Goal: Transaction & Acquisition: Subscribe to service/newsletter

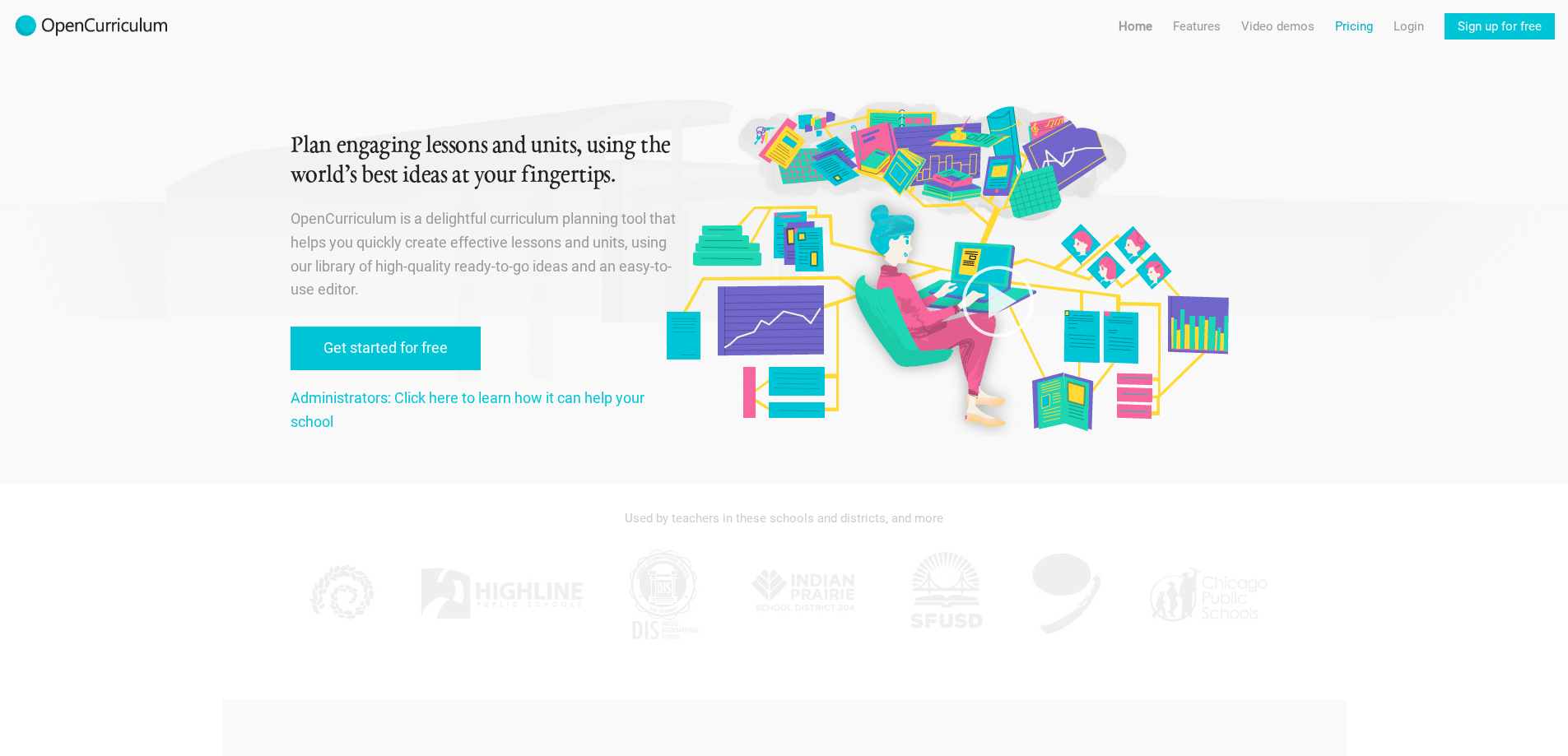
click at [1350, 33] on link "Pricing" at bounding box center [1354, 27] width 38 height 27
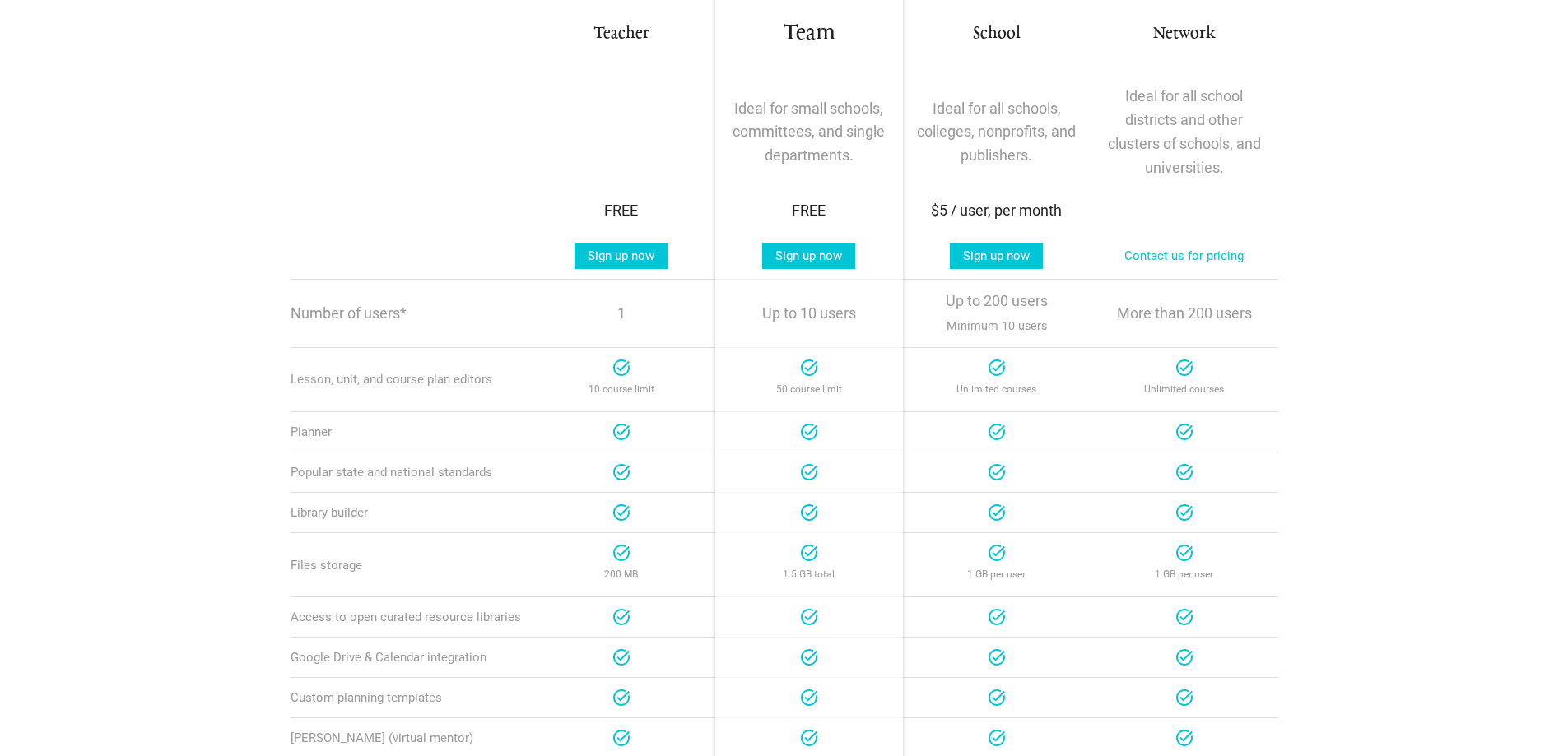
scroll to position [247, 0]
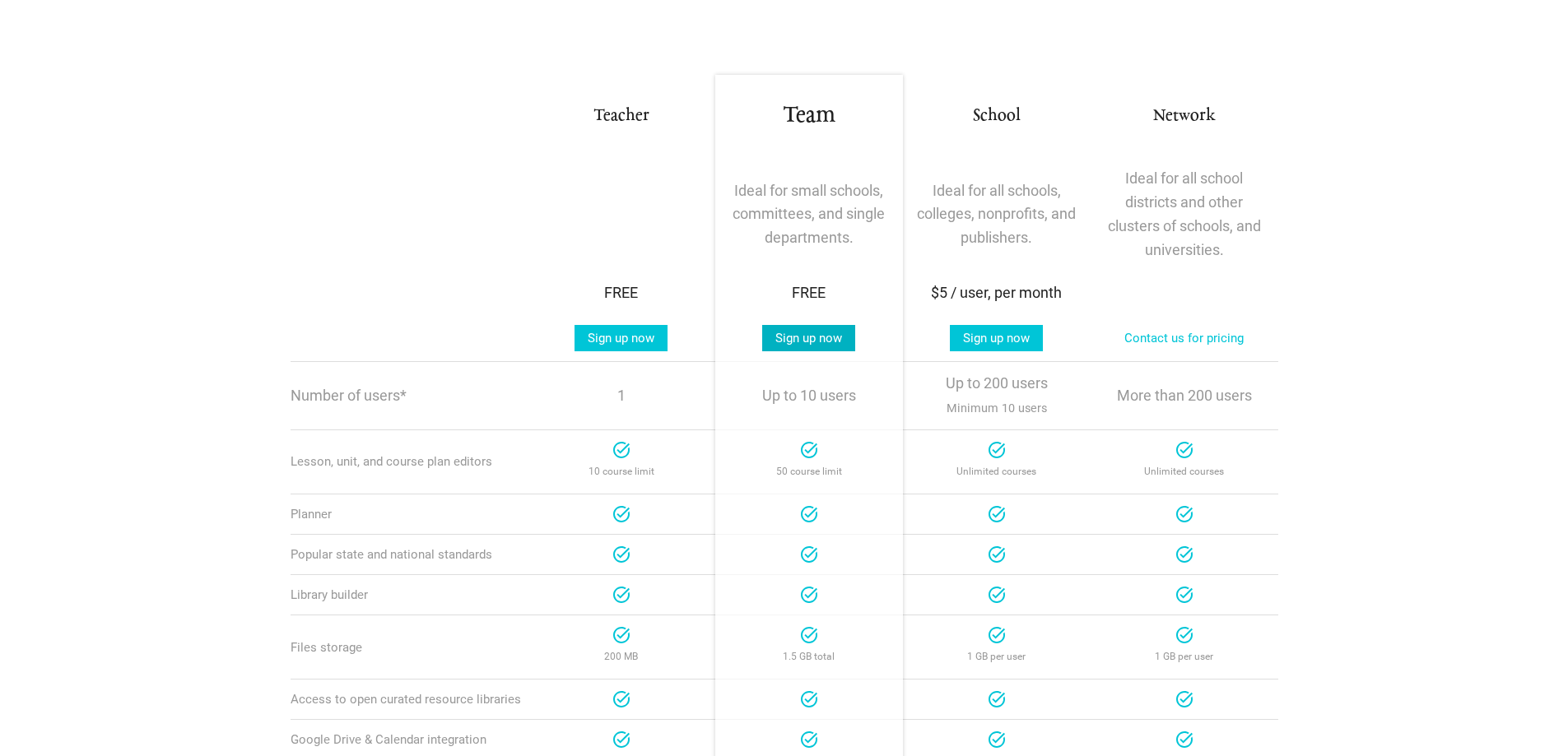
click at [826, 335] on link "Sign up now" at bounding box center [808, 338] width 93 height 27
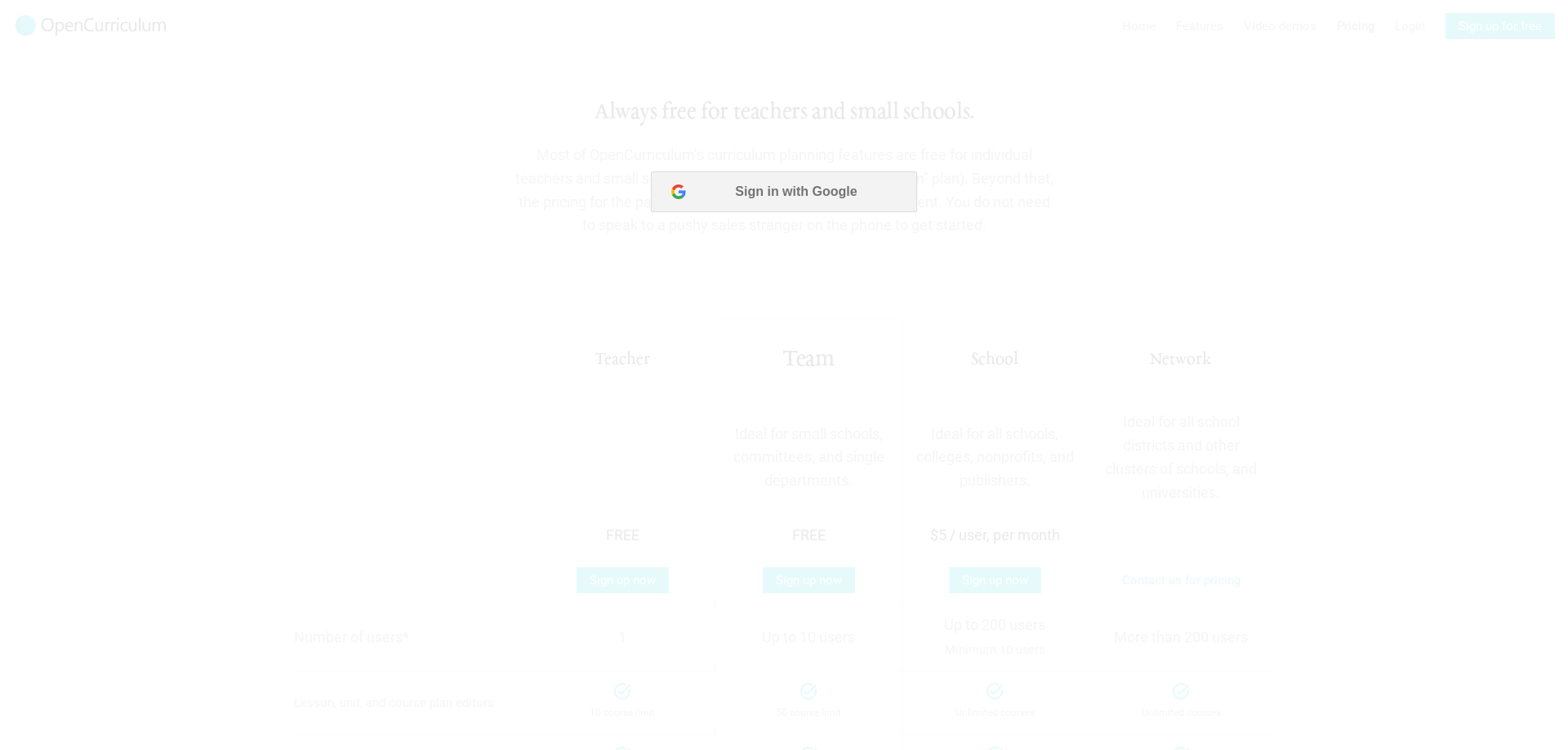
scroll to position [0, 0]
click at [788, 292] on div at bounding box center [784, 375] width 1568 height 750
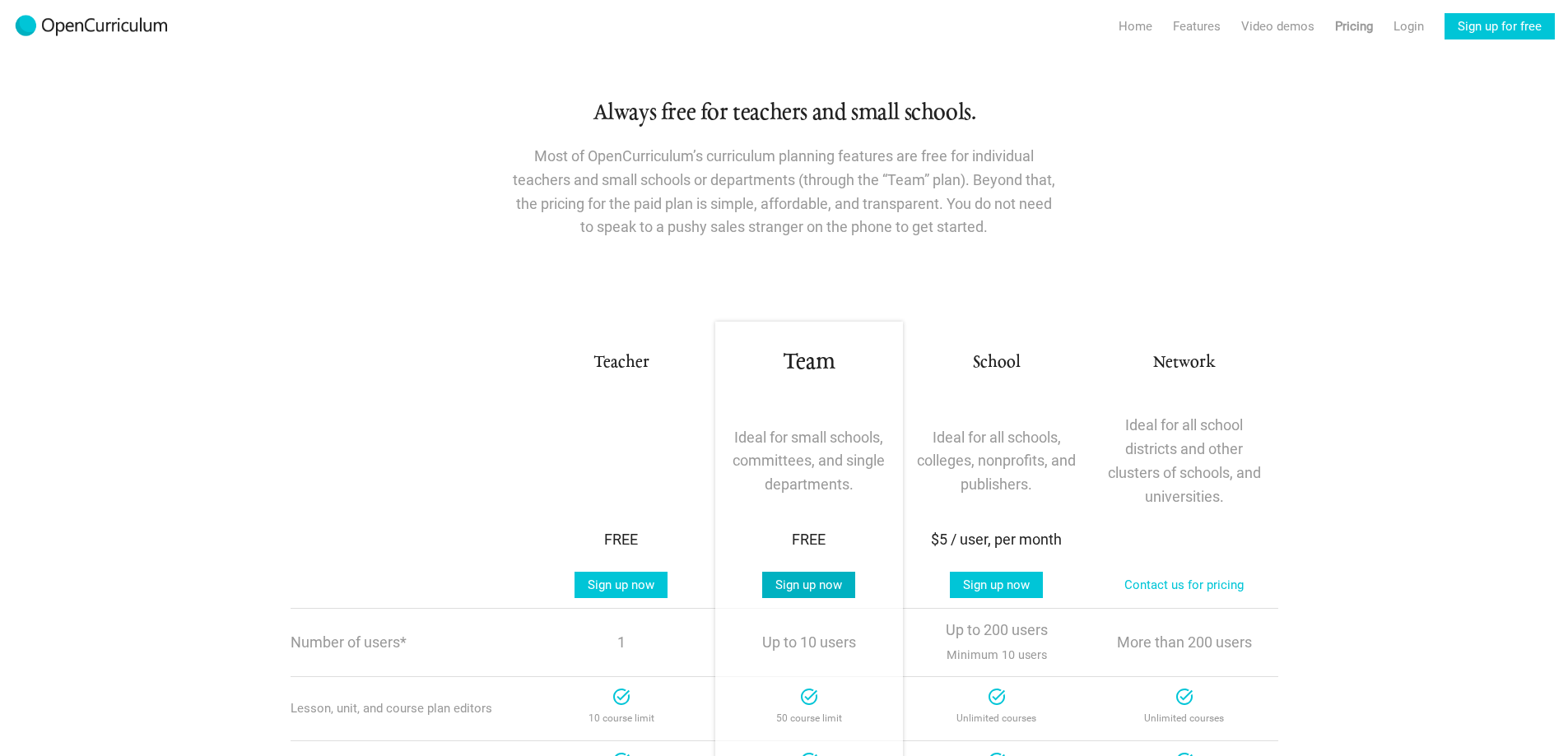
click at [807, 581] on link "Sign up now" at bounding box center [808, 586] width 93 height 27
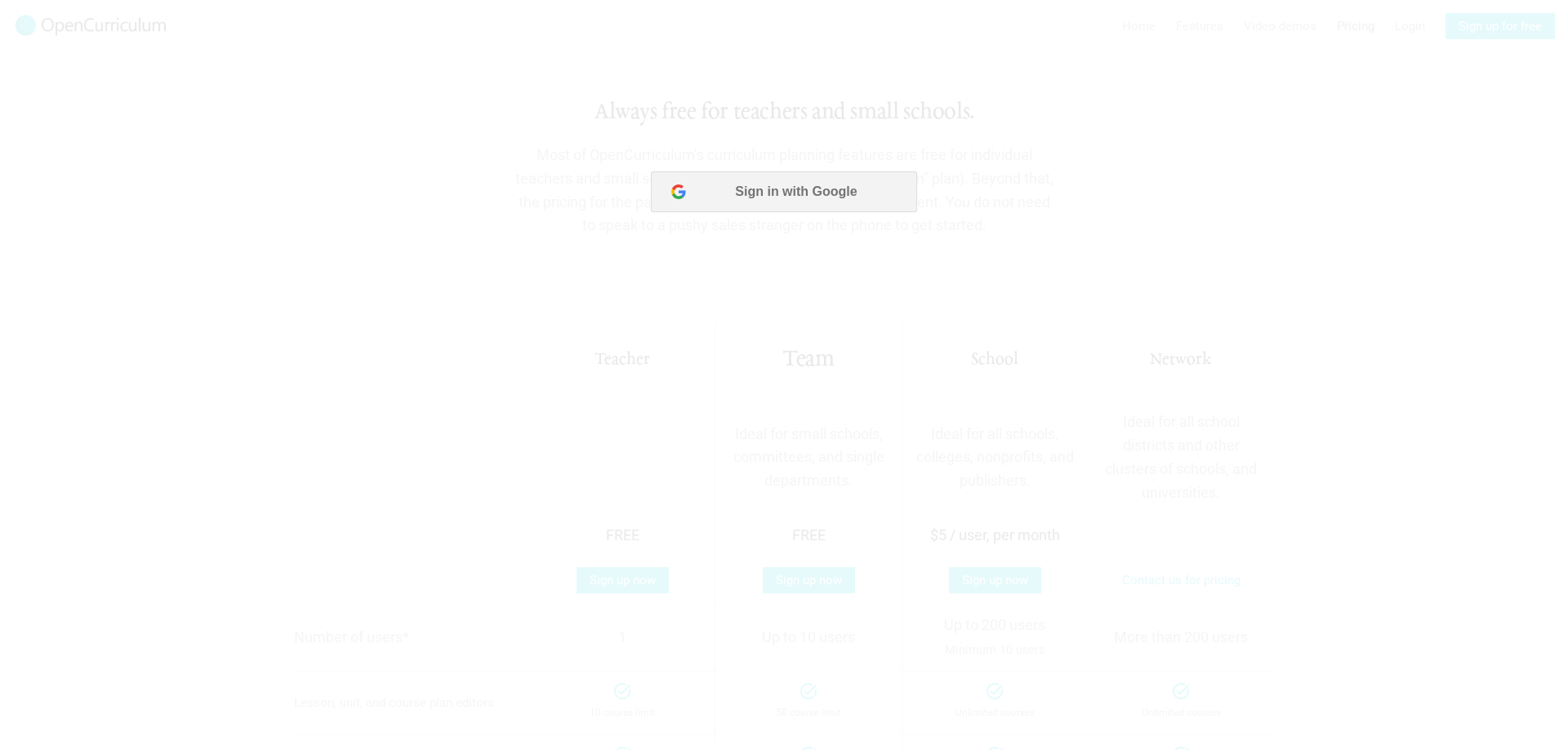
click at [794, 223] on div at bounding box center [784, 375] width 1568 height 750
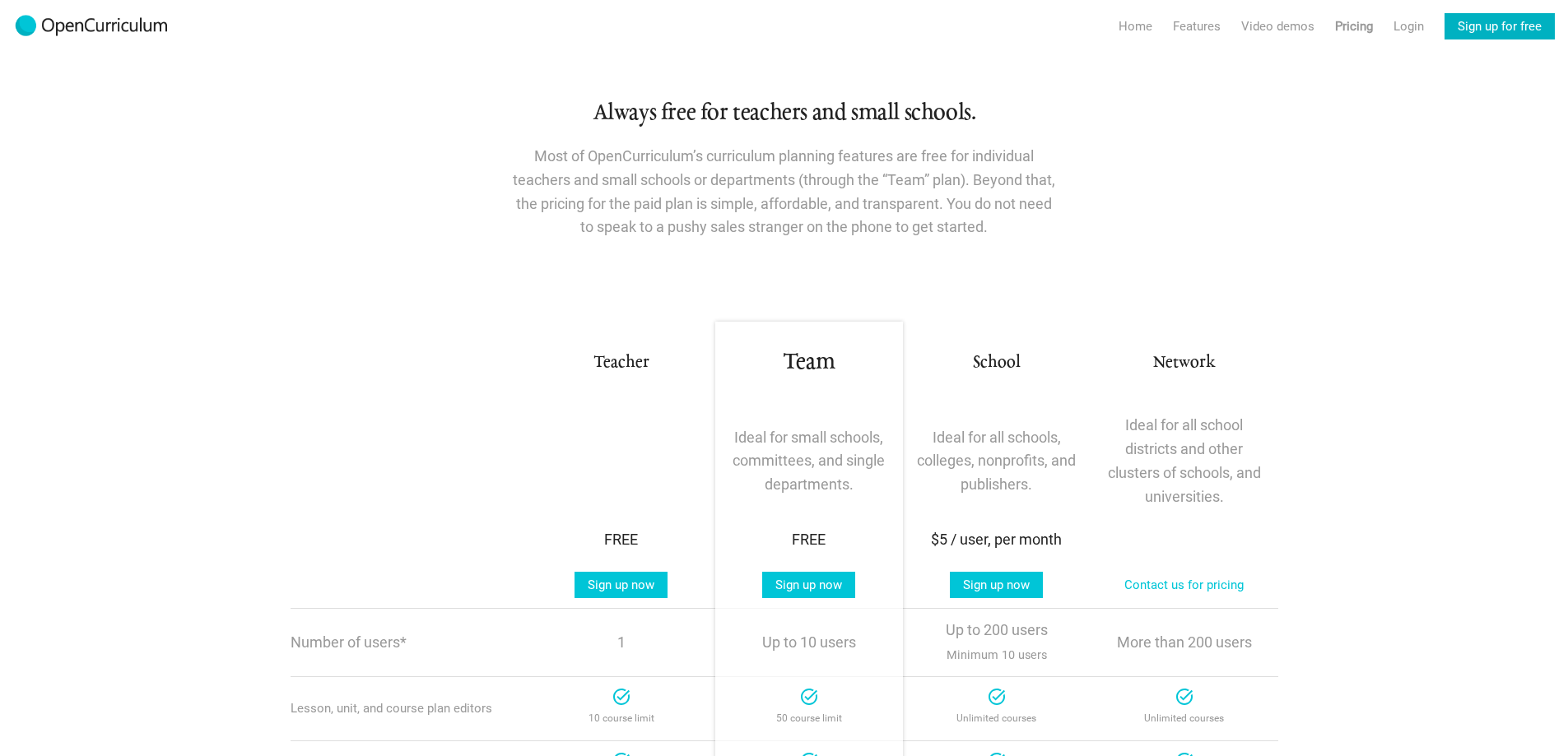
click at [1488, 28] on link "Sign up for free" at bounding box center [1500, 27] width 110 height 27
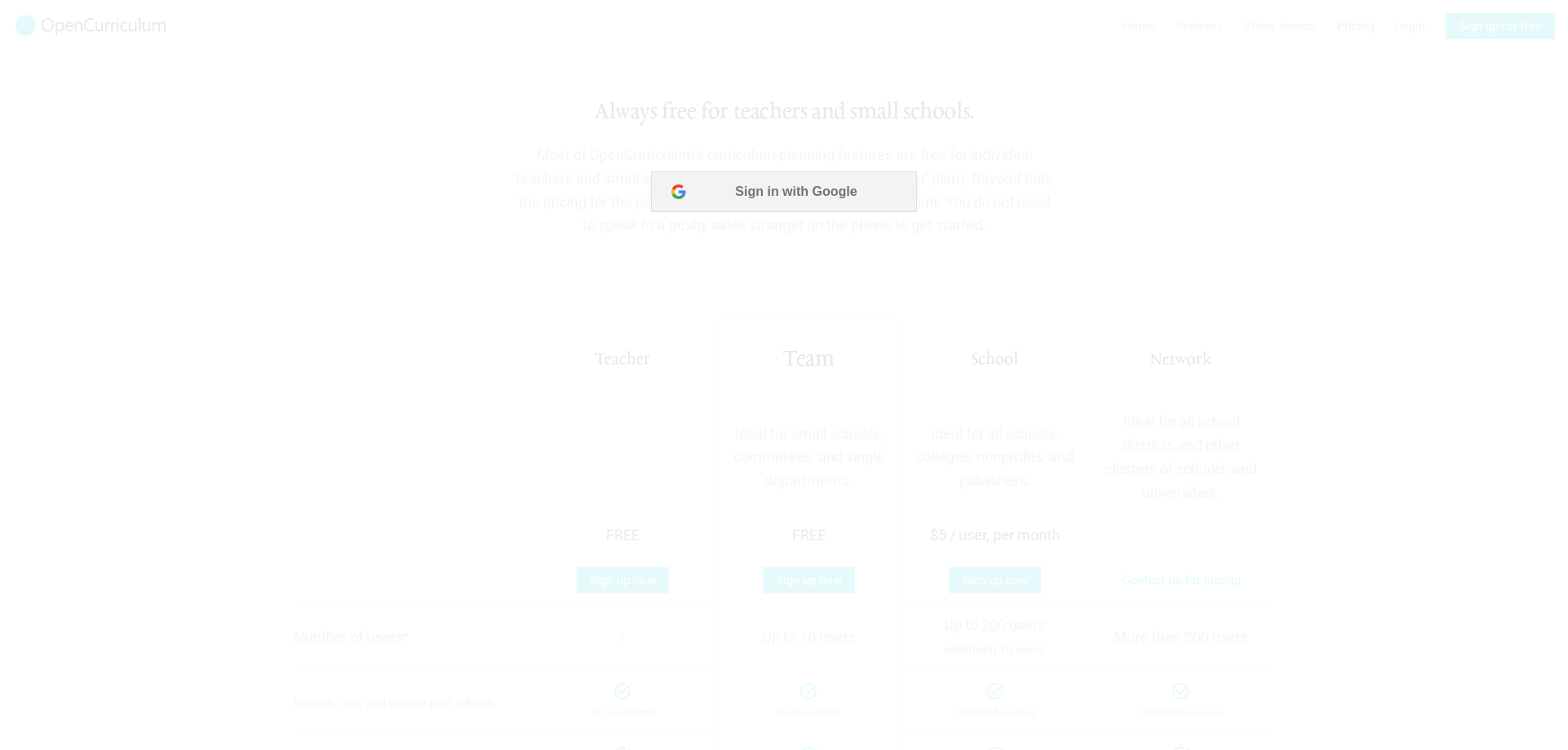
click at [515, 254] on div at bounding box center [784, 375] width 1568 height 750
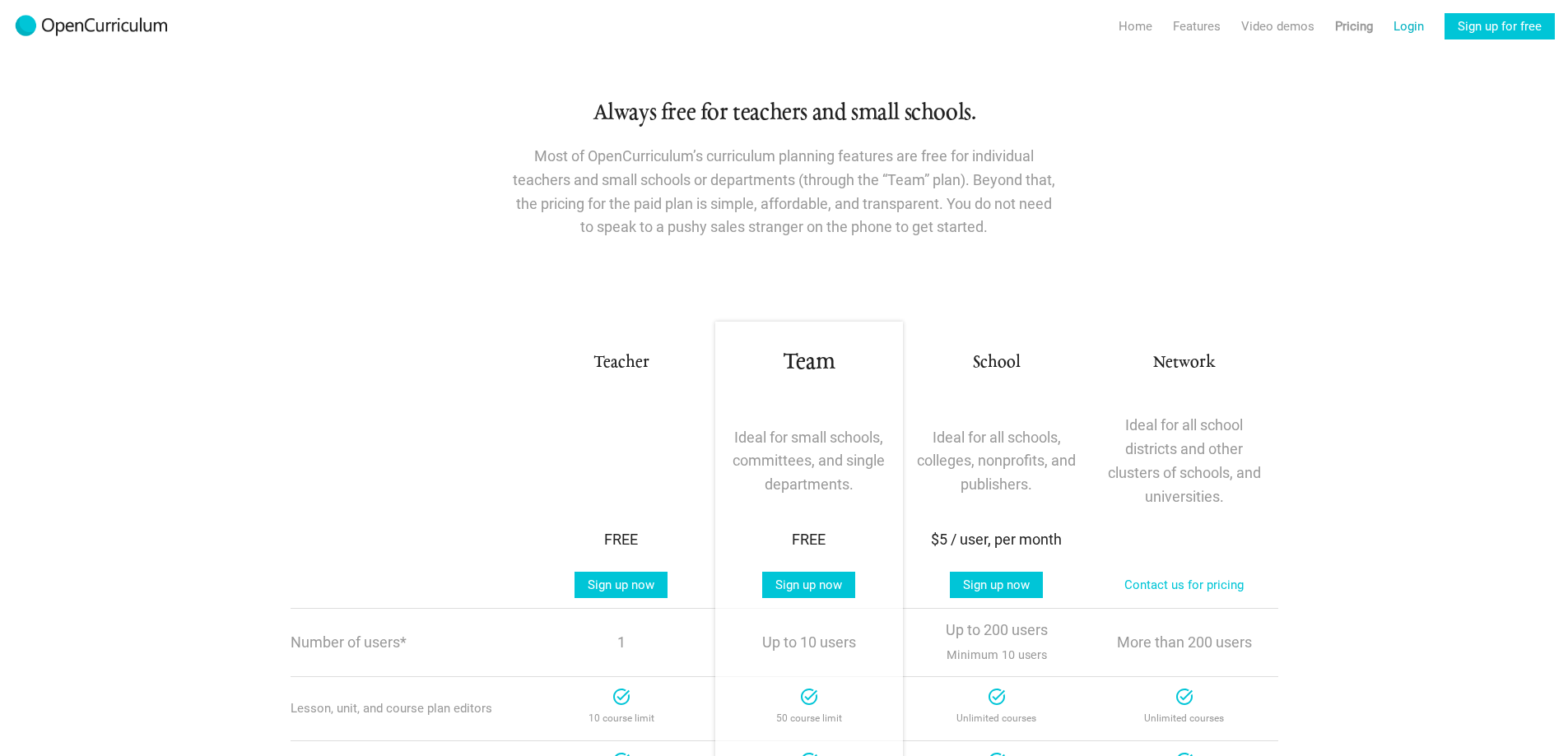
click at [1408, 27] on link "Login" at bounding box center [1408, 27] width 30 height 27
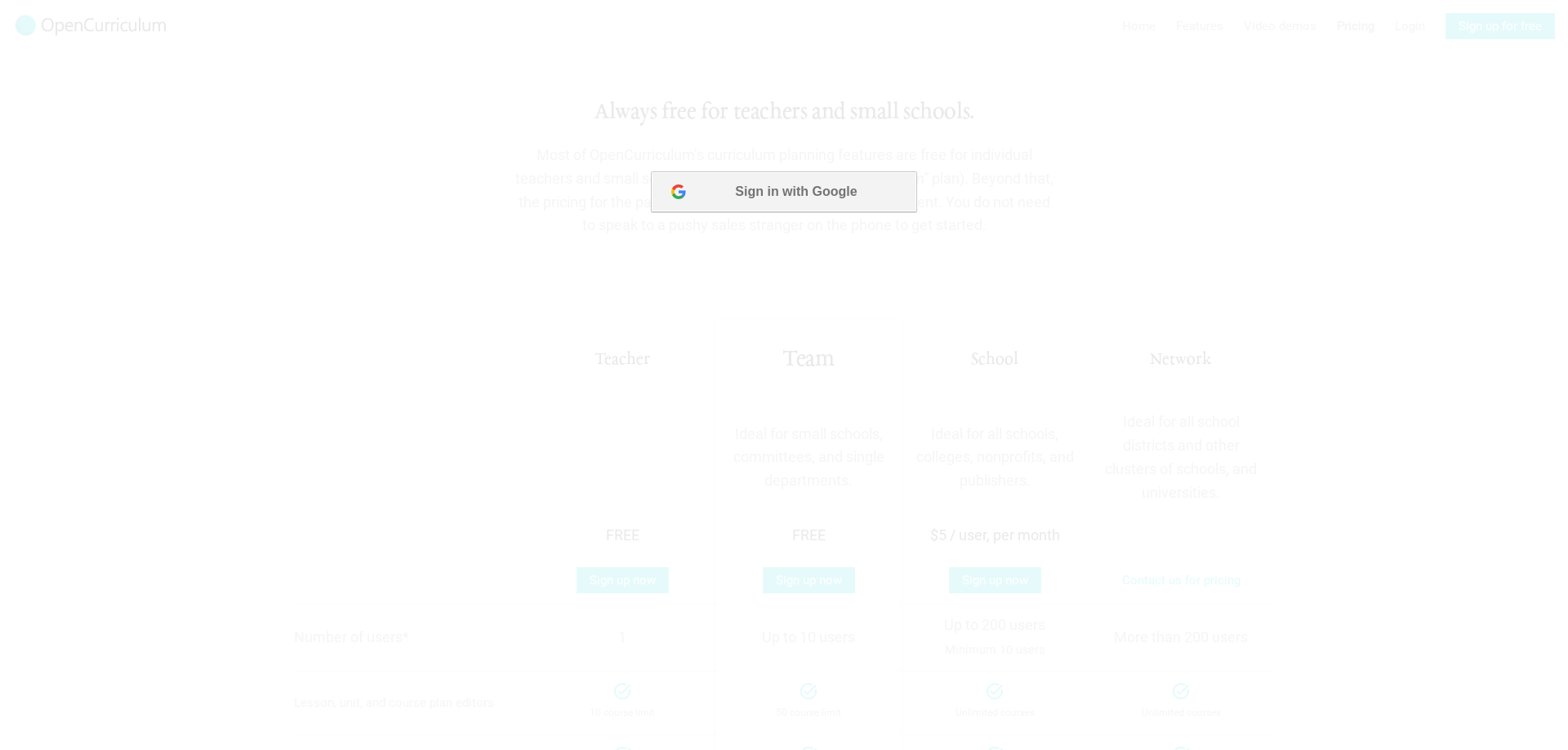
click at [785, 179] on button "Sign in with Google" at bounding box center [783, 192] width 265 height 40
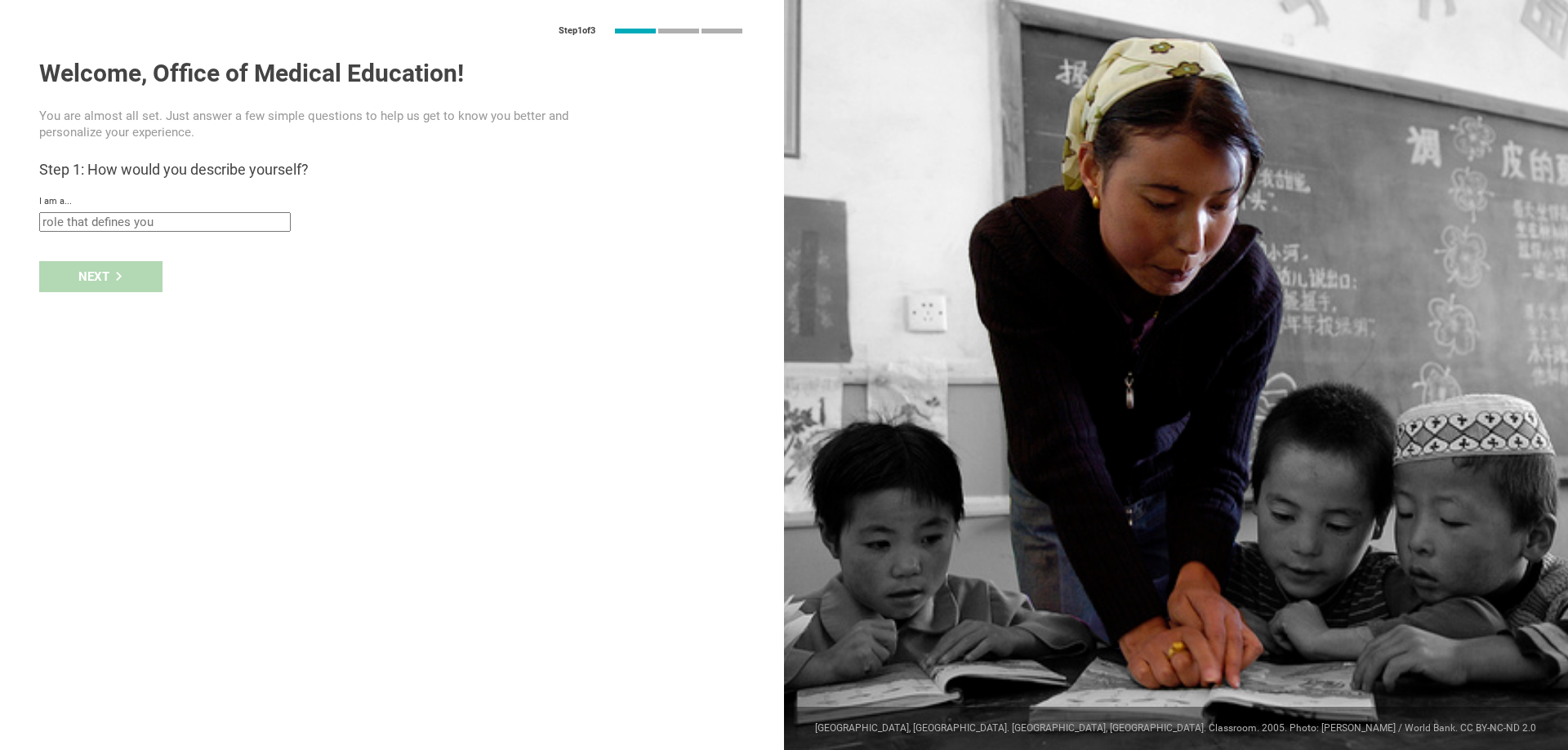
click at [128, 233] on div "Step 1 of 3 Welcome, Office of Medical Education! You are almost all set. Just …" at bounding box center [392, 375] width 784 height 750
click at [190, 226] on input "text" at bounding box center [166, 222] width 252 height 19
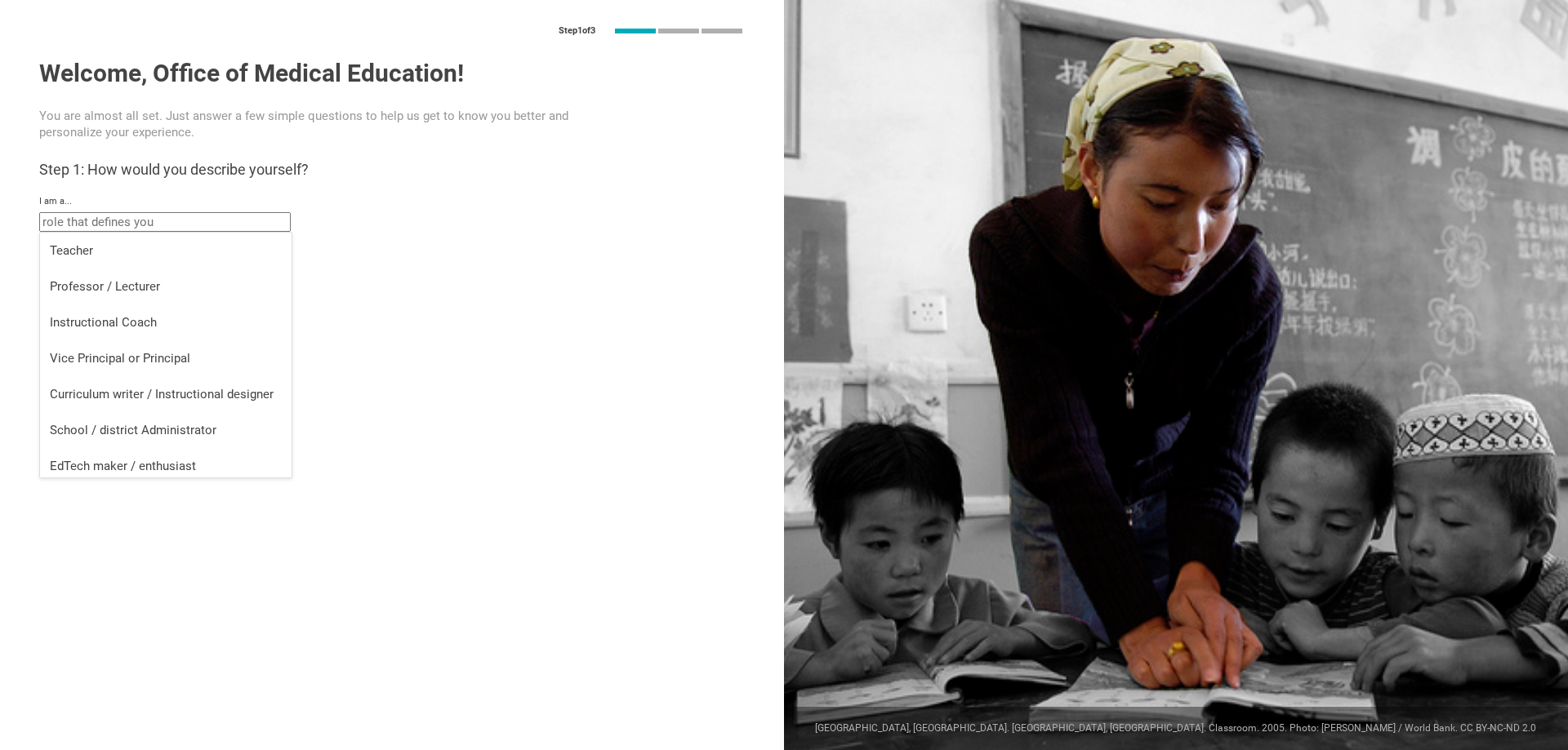
scroll to position [6, 0]
click at [223, 420] on div "School / district Administrator" at bounding box center [166, 423] width 232 height 17
type input "School / district Administrator"
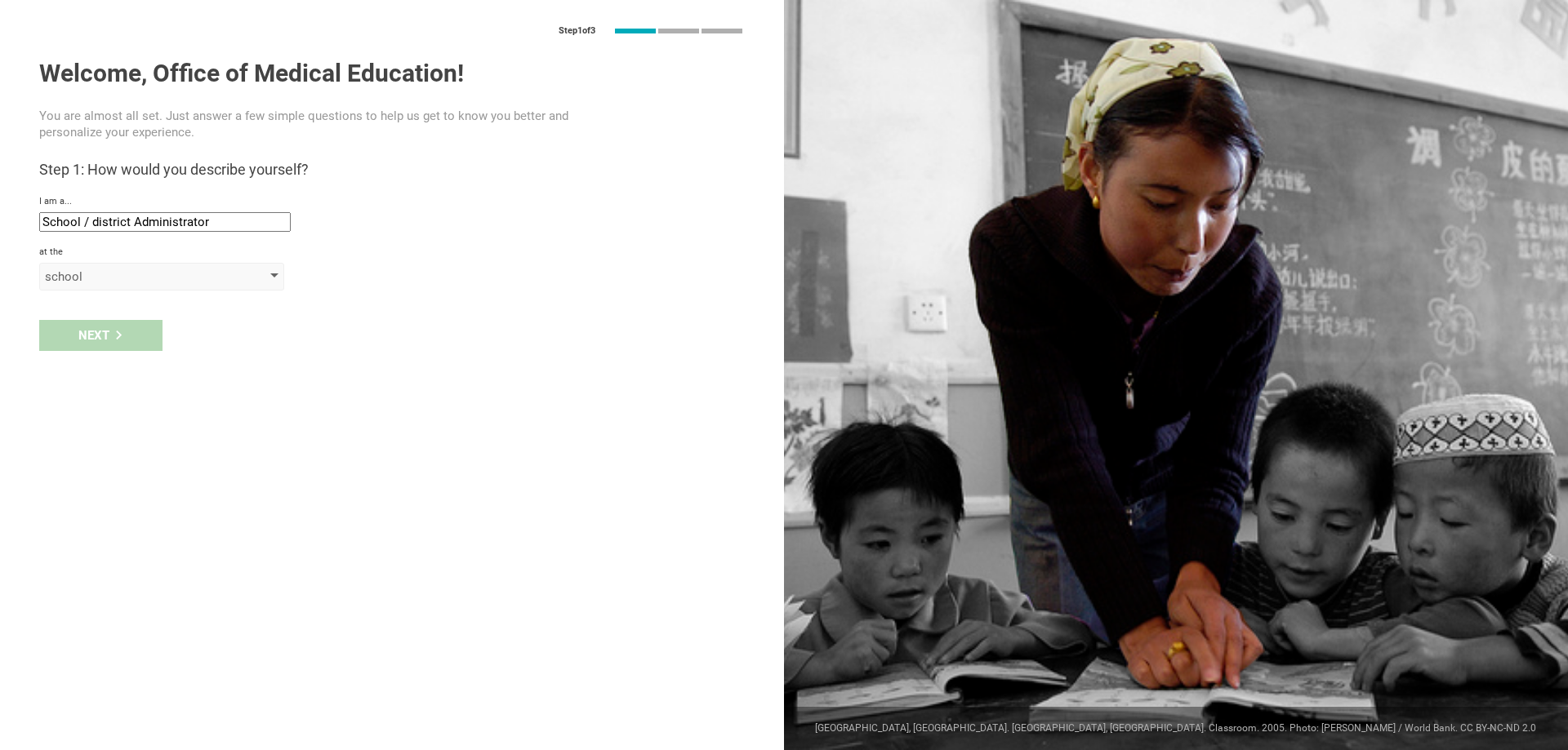
click at [121, 275] on div "school" at bounding box center [138, 276] width 187 height 17
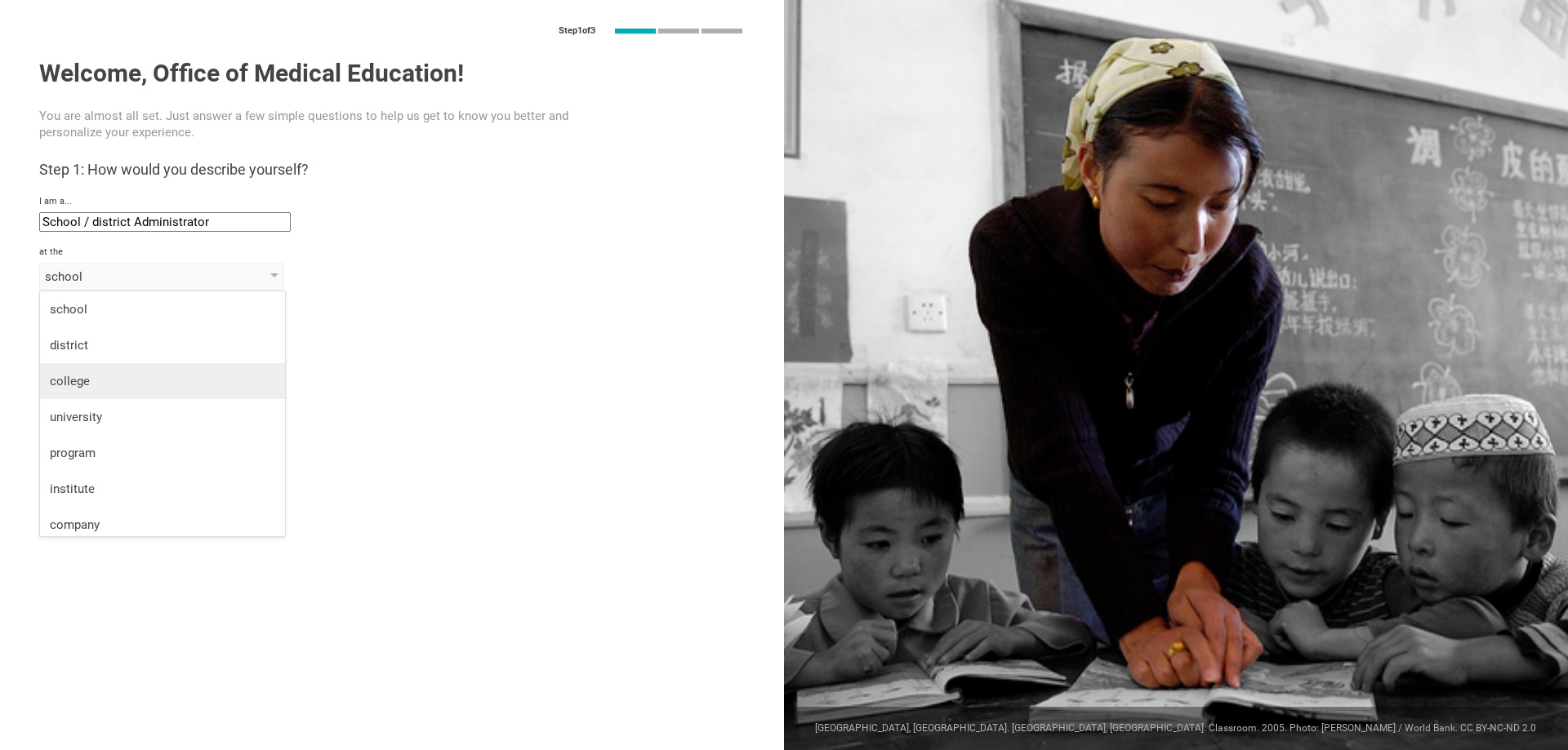
click at [131, 374] on div "college" at bounding box center [163, 381] width 225 height 17
click at [117, 309] on input "text" at bounding box center [166, 315] width 252 height 19
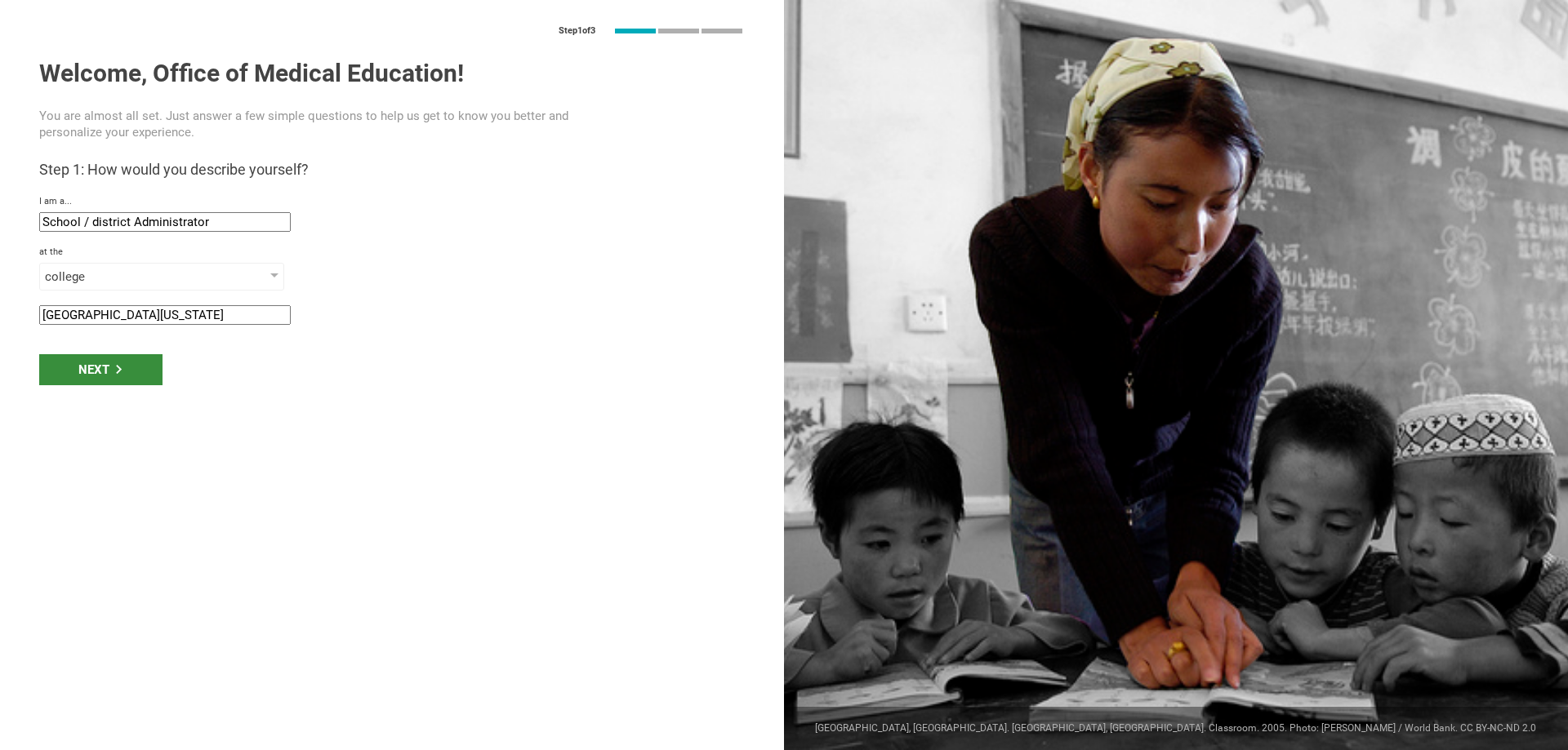
type input "[GEOGRAPHIC_DATA][US_STATE]"
click at [115, 370] on icon at bounding box center [119, 370] width 9 height 9
type input "[GEOGRAPHIC_DATA], [US_STATE]"
click at [120, 415] on div "Next" at bounding box center [101, 420] width 123 height 31
click at [113, 424] on div "Next" at bounding box center [101, 420] width 123 height 31
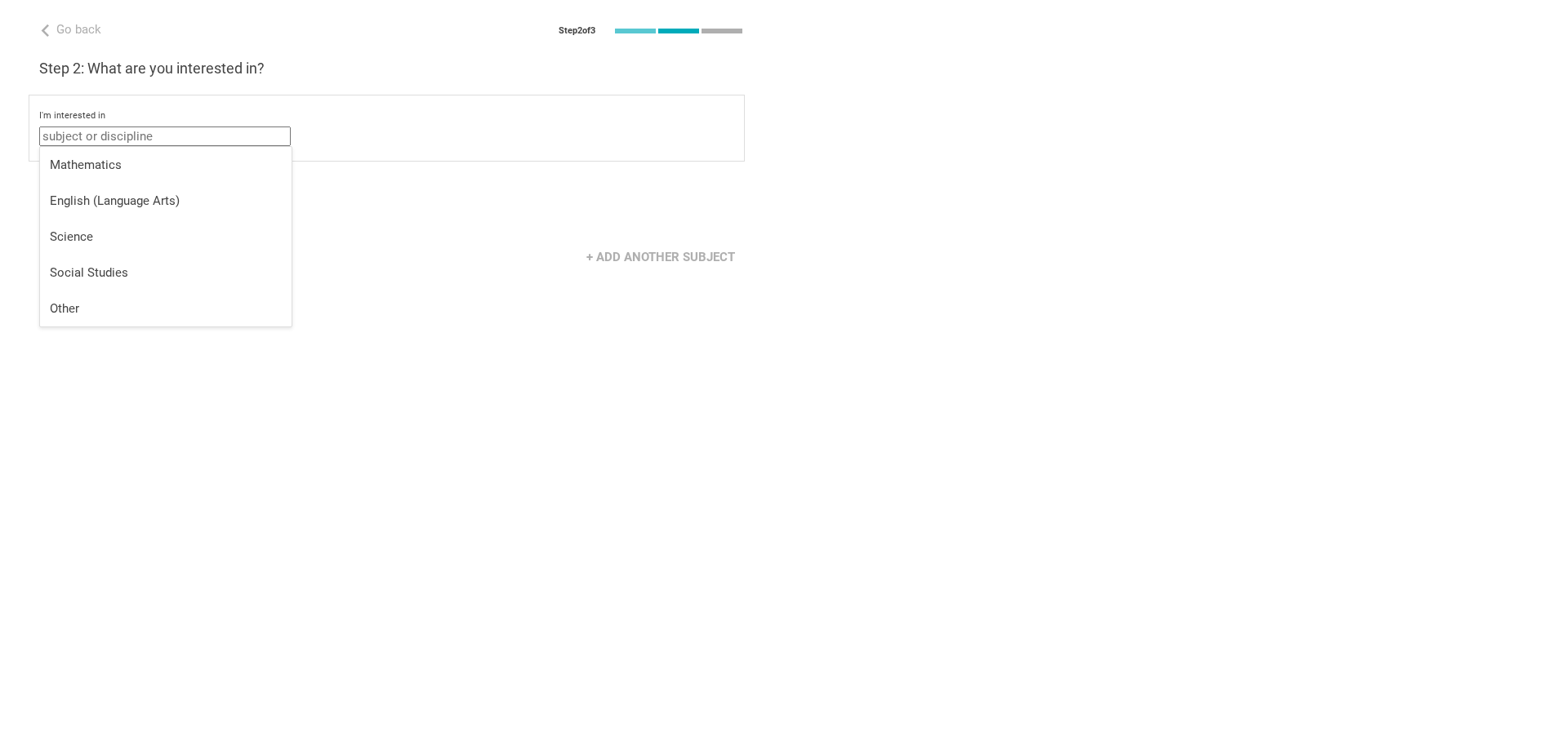
click at [166, 138] on input "text" at bounding box center [166, 136] width 252 height 19
click at [181, 298] on li "Other" at bounding box center [166, 308] width 252 height 36
type input "Other"
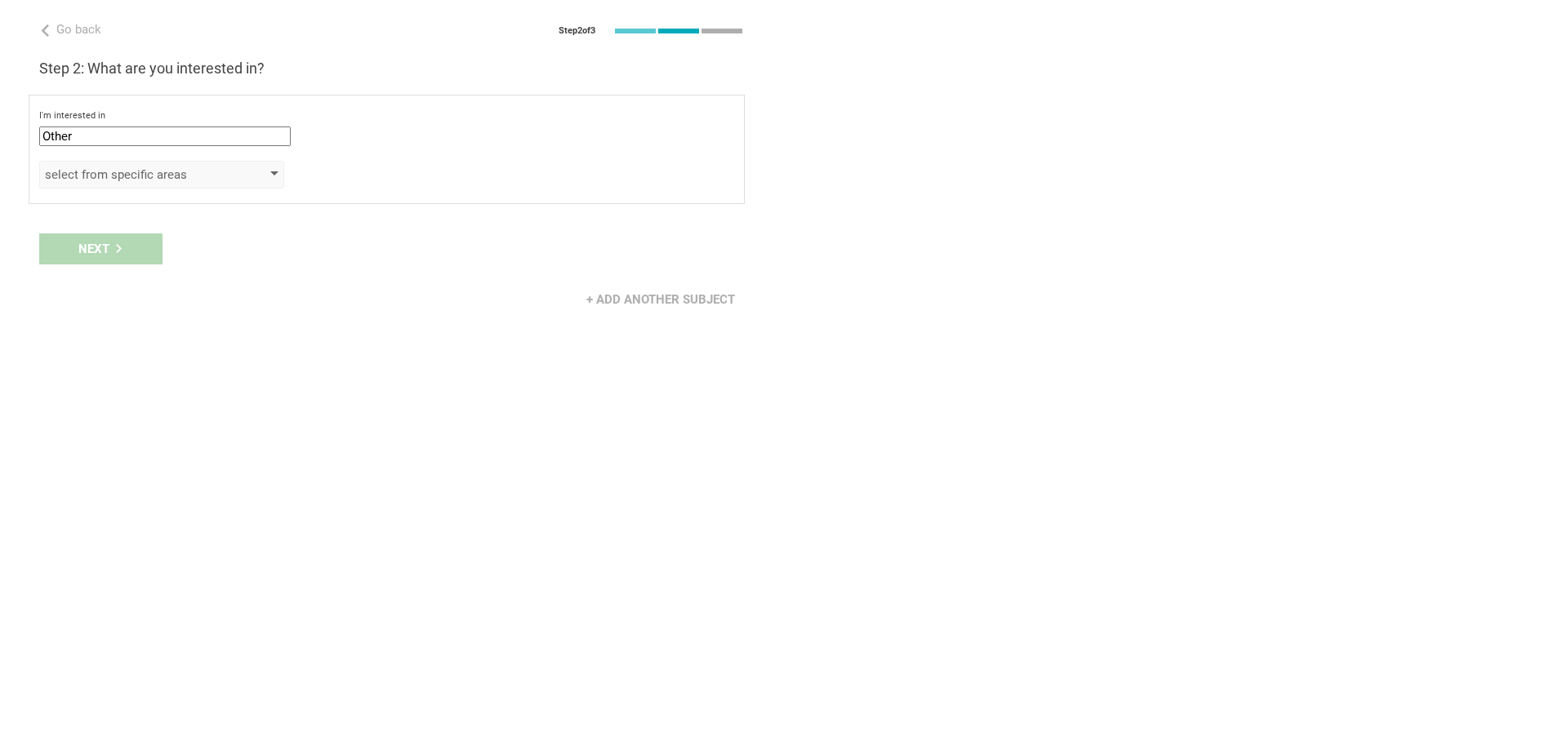
click at [162, 164] on div "select from specific areas" at bounding box center [162, 175] width 245 height 28
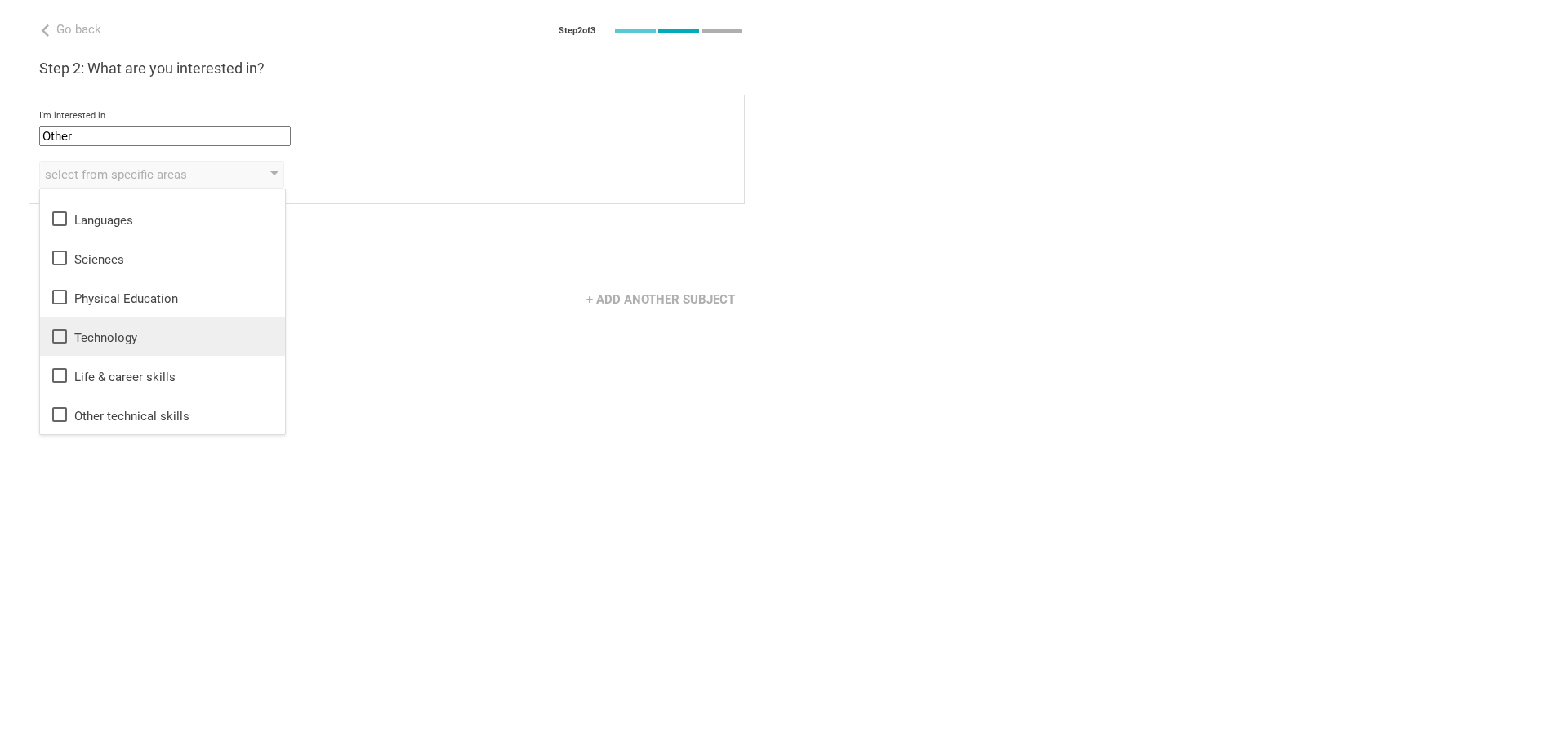
scroll to position [0, 0]
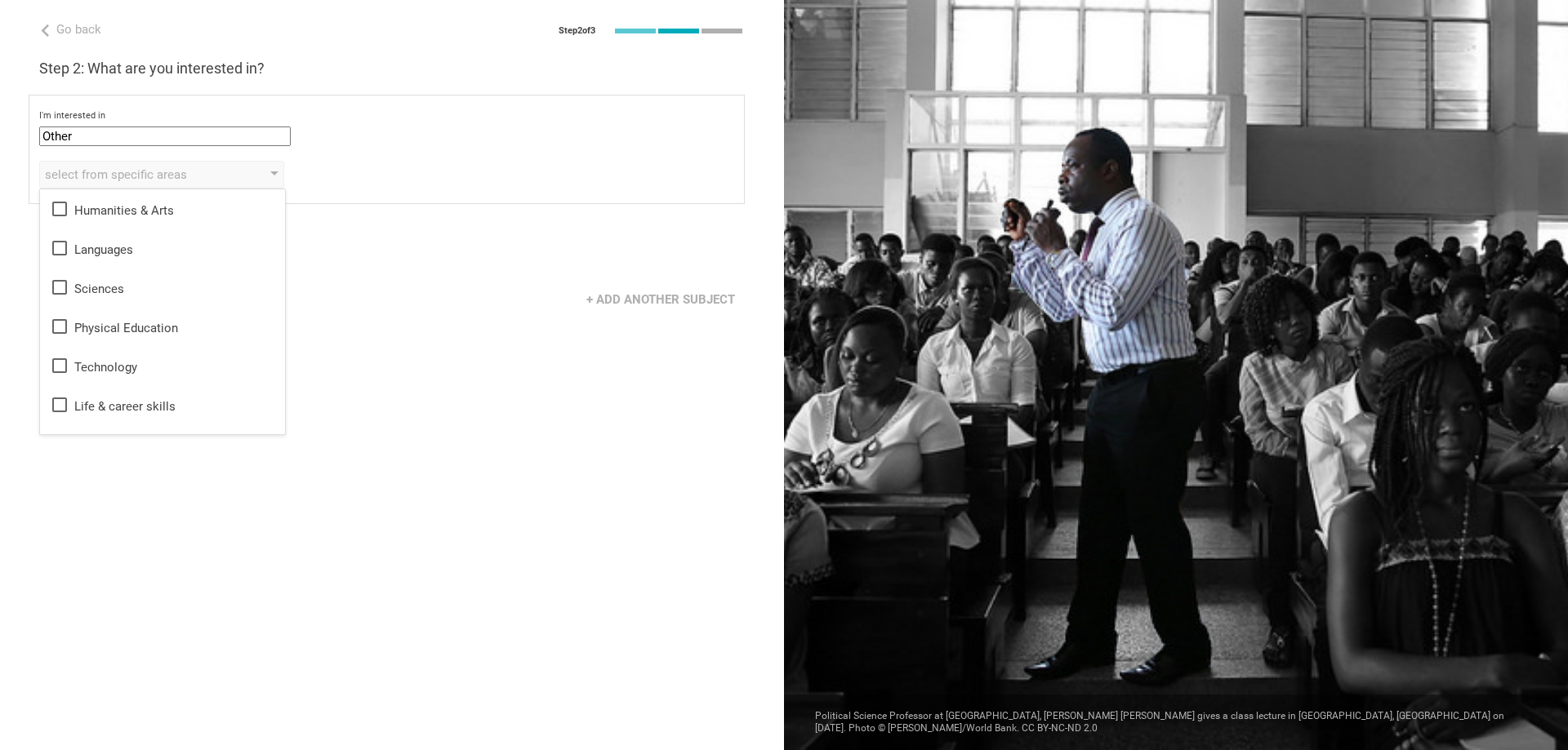
click at [464, 372] on div "Go back Step 2 of 3 Welcome, Office of Medical Education! You are almost all se…" at bounding box center [392, 375] width 784 height 750
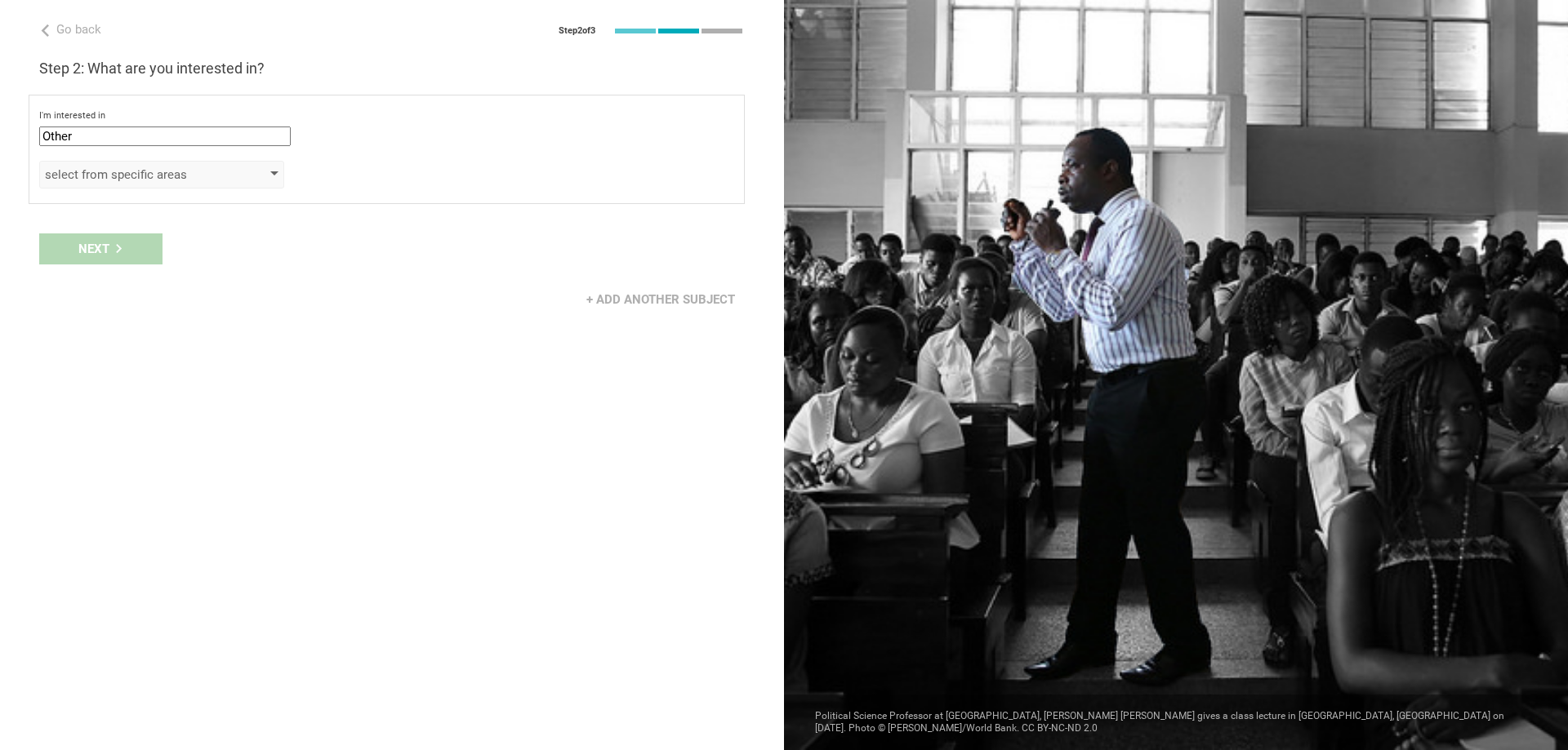
click at [136, 179] on div "select from specific areas" at bounding box center [138, 174] width 187 height 17
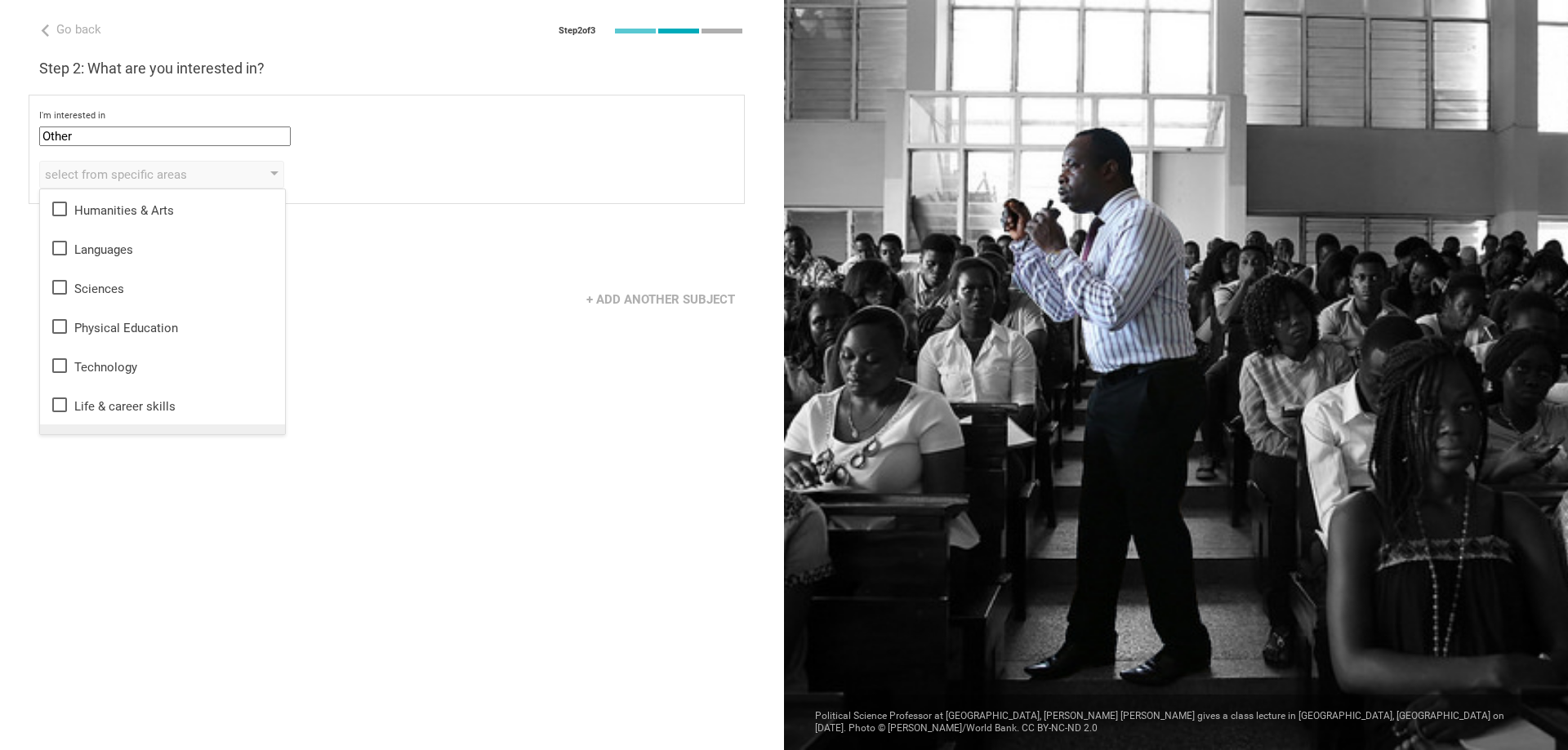
scroll to position [29, 0]
click at [173, 416] on div "Other technical skills" at bounding box center [163, 415] width 225 height 19
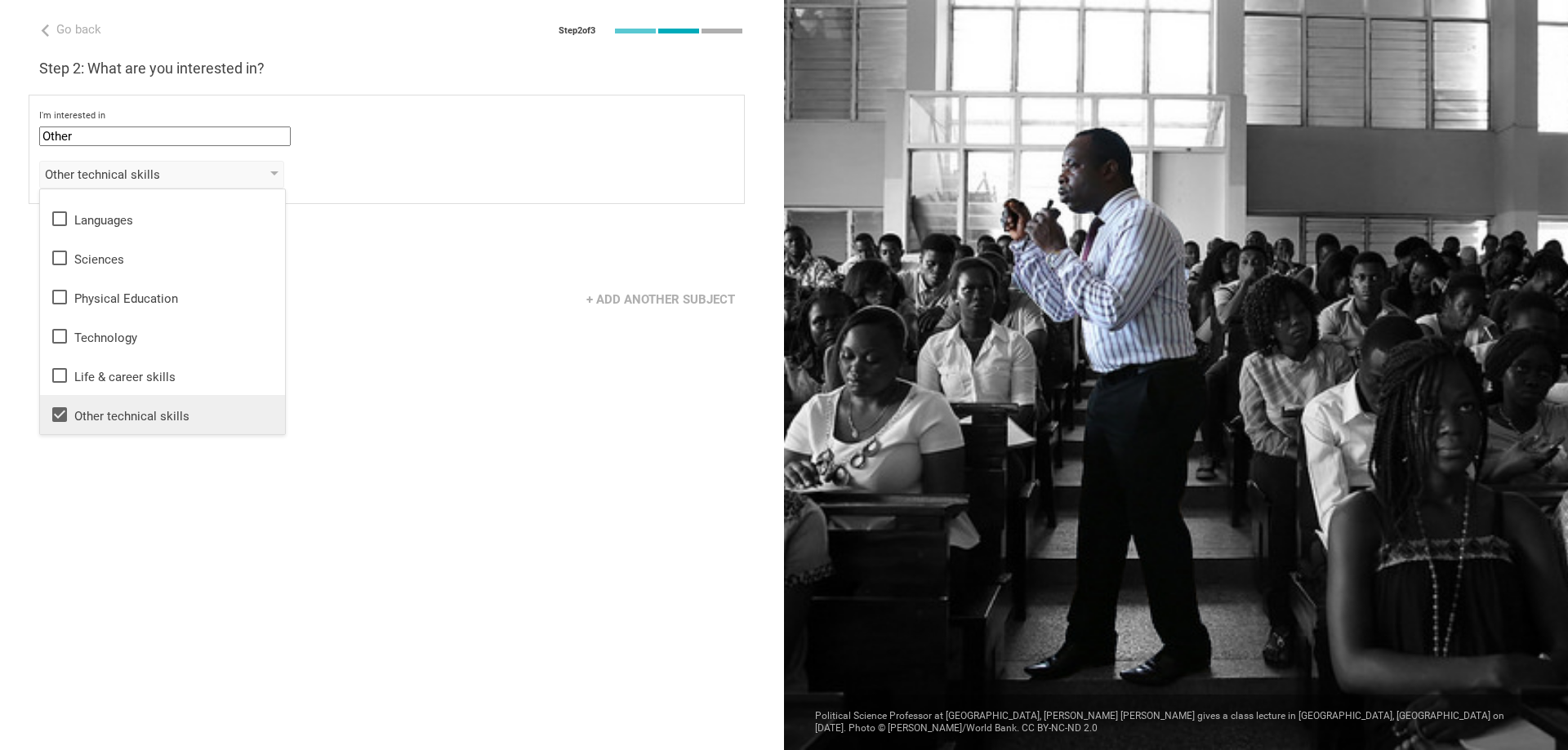
click at [170, 407] on div "Other technical skills" at bounding box center [163, 415] width 225 height 19
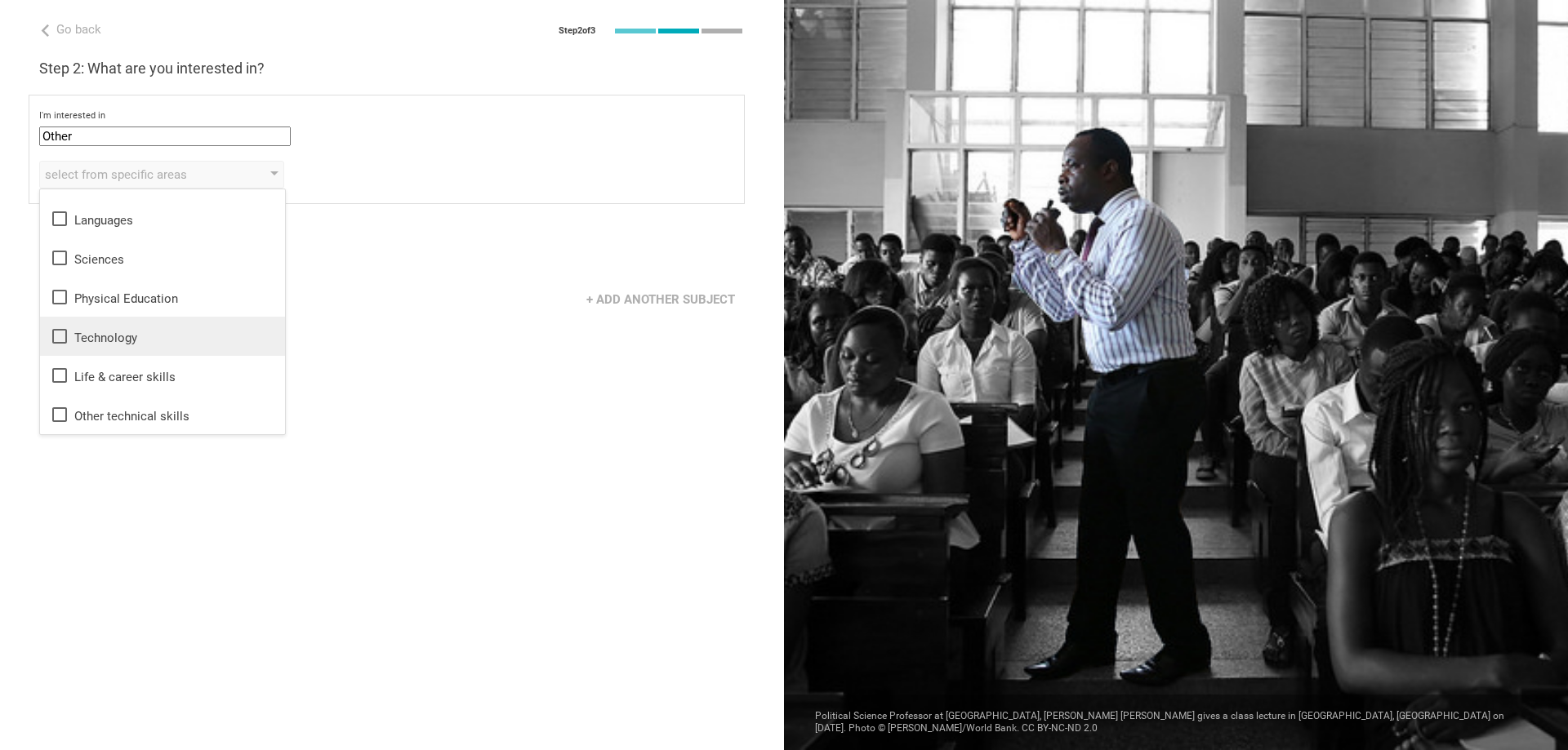
scroll to position [0, 0]
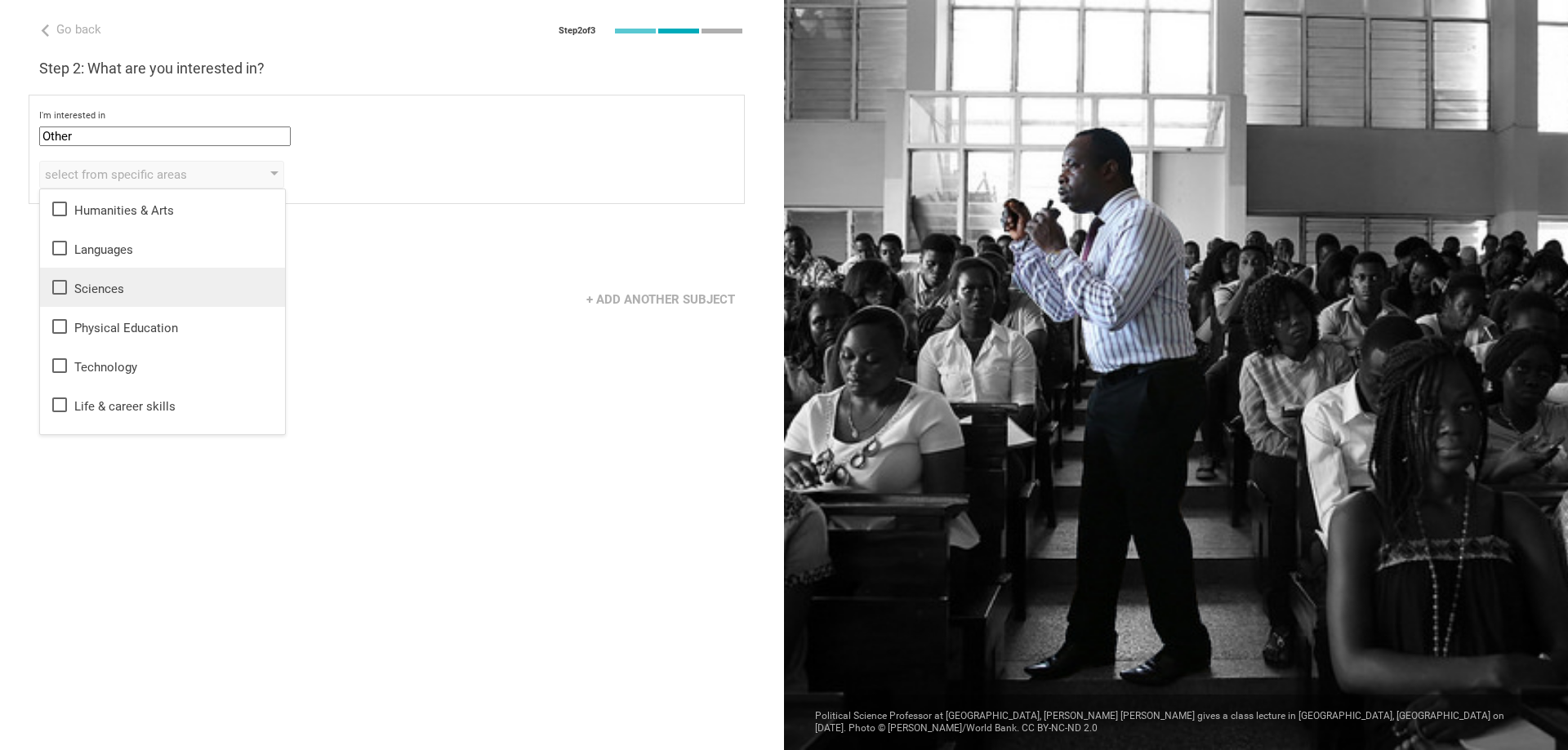
click at [161, 291] on div "Sciences" at bounding box center [163, 287] width 225 height 19
click at [361, 331] on div "Go back Step 2 of 3 Welcome, Office of Medical Education! You are almost all se…" at bounding box center [392, 375] width 784 height 750
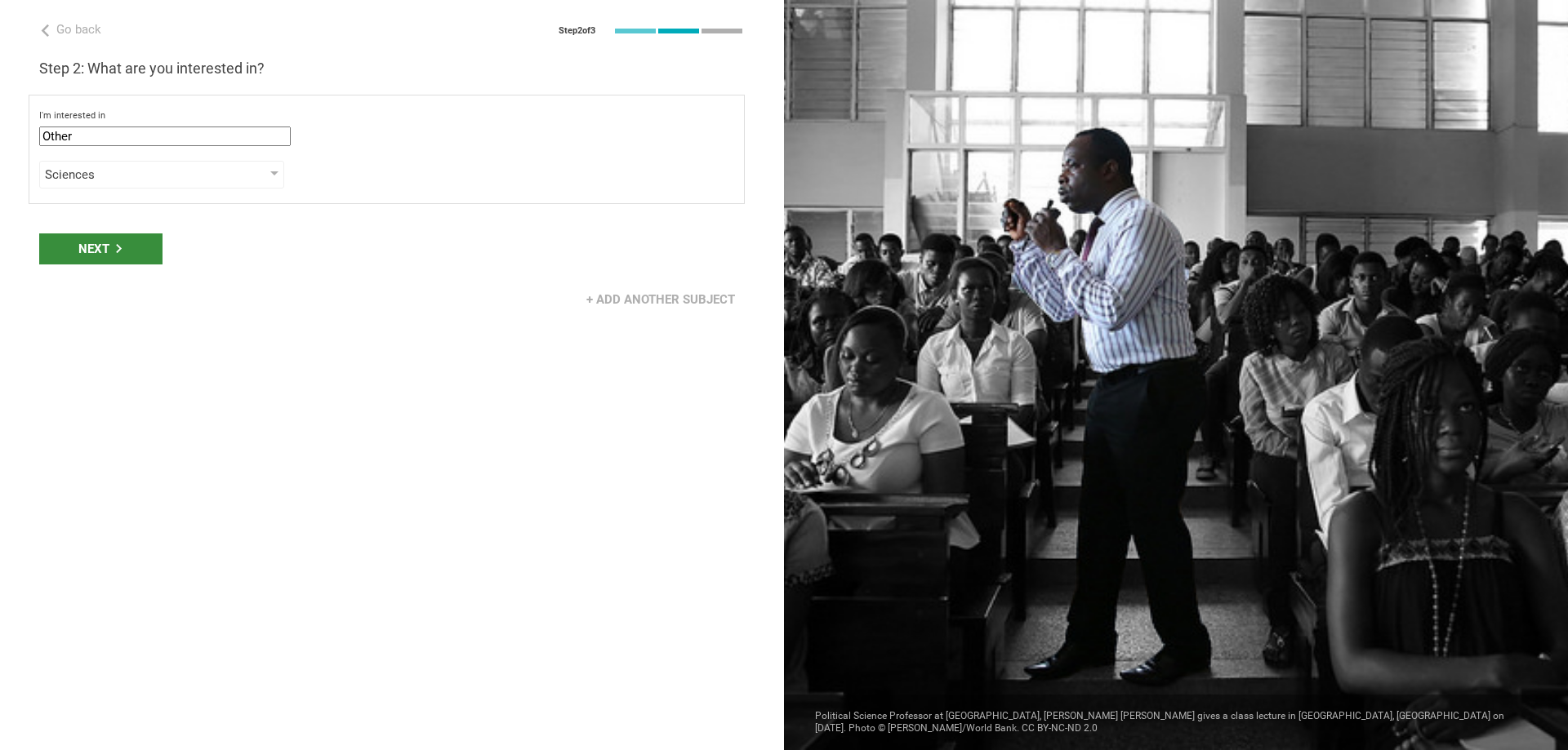
click at [80, 243] on div "Next" at bounding box center [101, 248] width 123 height 31
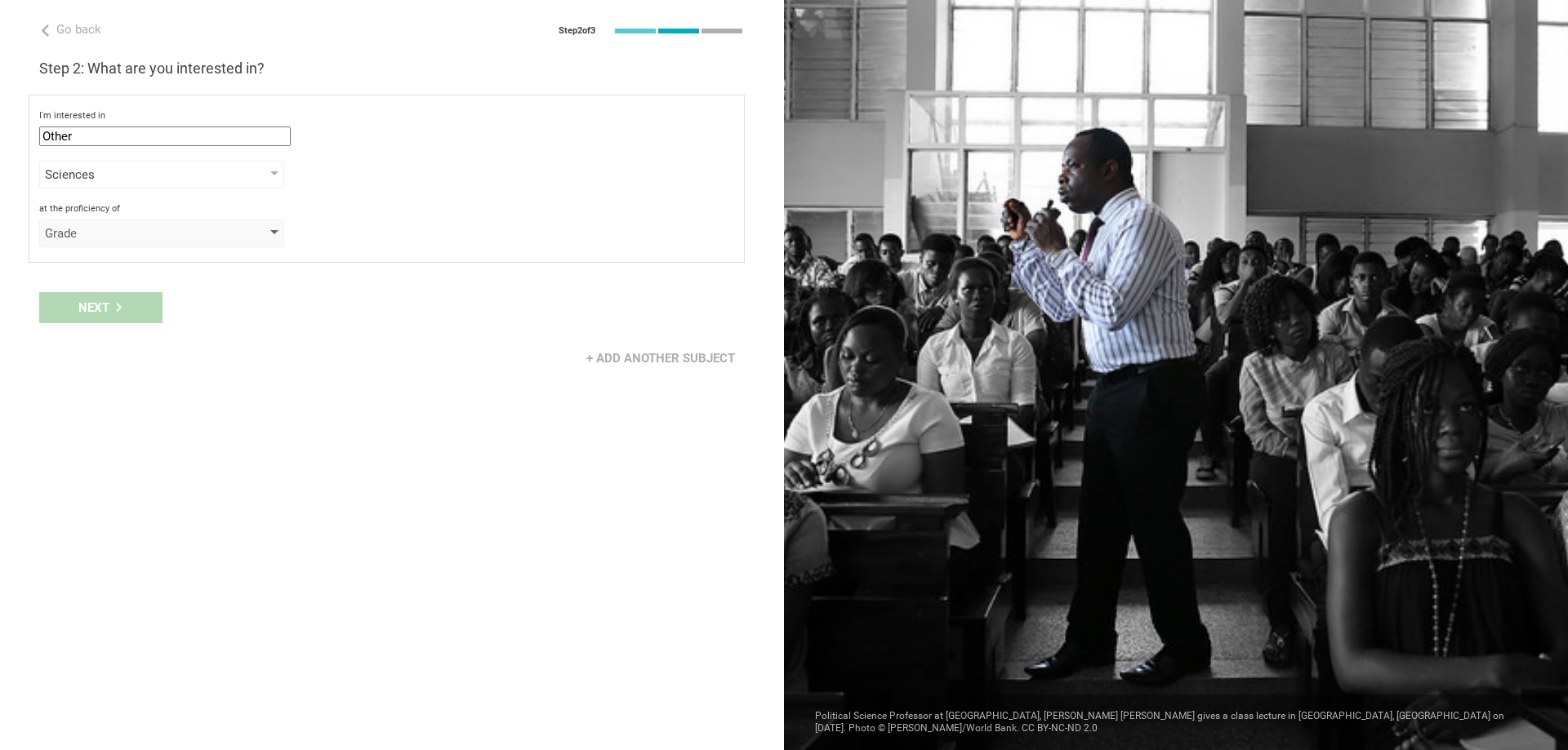
click at [172, 230] on div "Grade" at bounding box center [138, 233] width 187 height 17
click at [163, 350] on li "Year" at bounding box center [162, 338] width 245 height 36
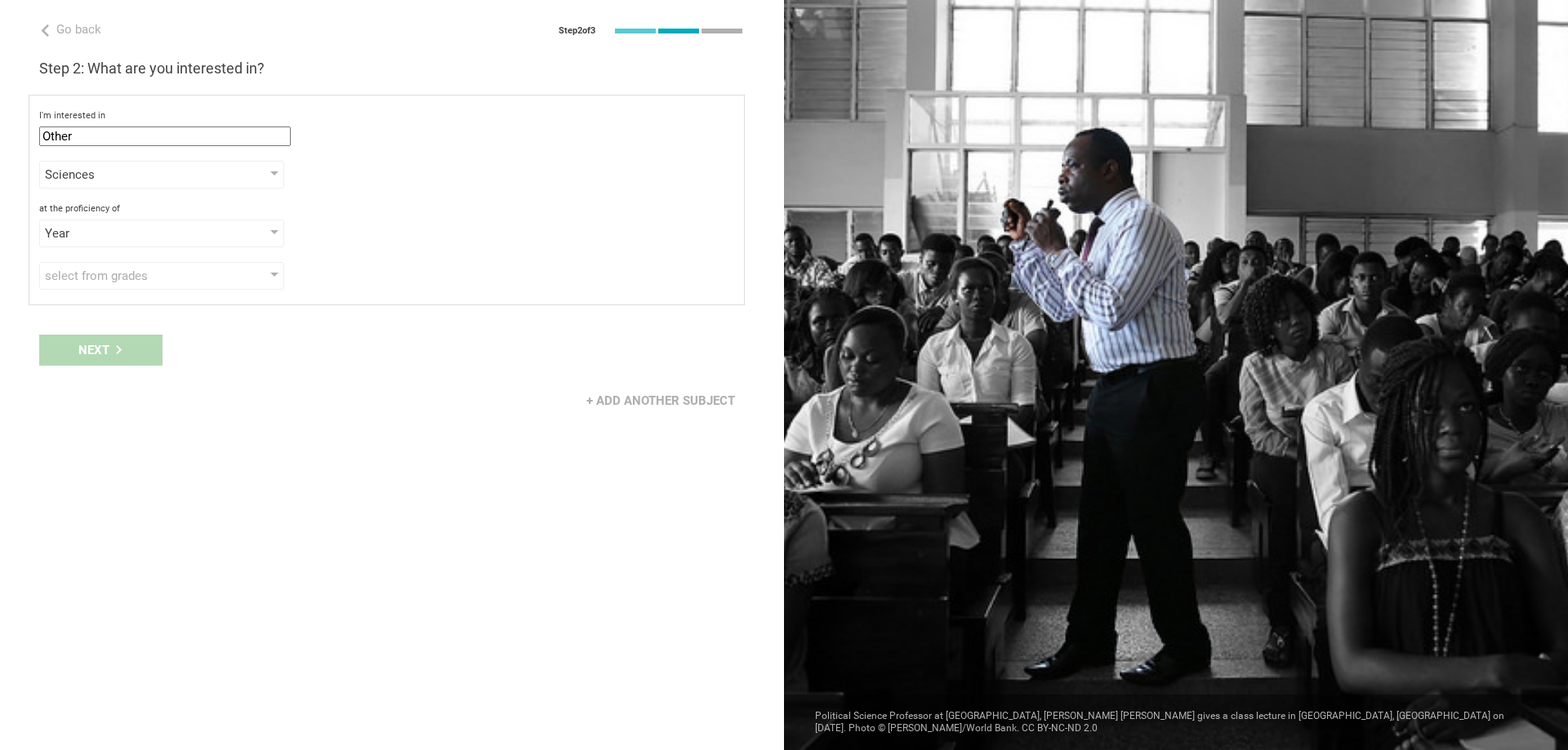
click at [128, 292] on div "I'm interested in Other Mathematics English (Language Arts) Science Social Stud…" at bounding box center [386, 200] width 716 height 210
click at [135, 283] on div "select from grades" at bounding box center [162, 276] width 245 height 28
click at [175, 248] on div "I'm interested in Other Mathematics English (Language Arts) Science Social Stud…" at bounding box center [386, 200] width 716 height 210
click at [176, 245] on div "Year" at bounding box center [162, 234] width 245 height 28
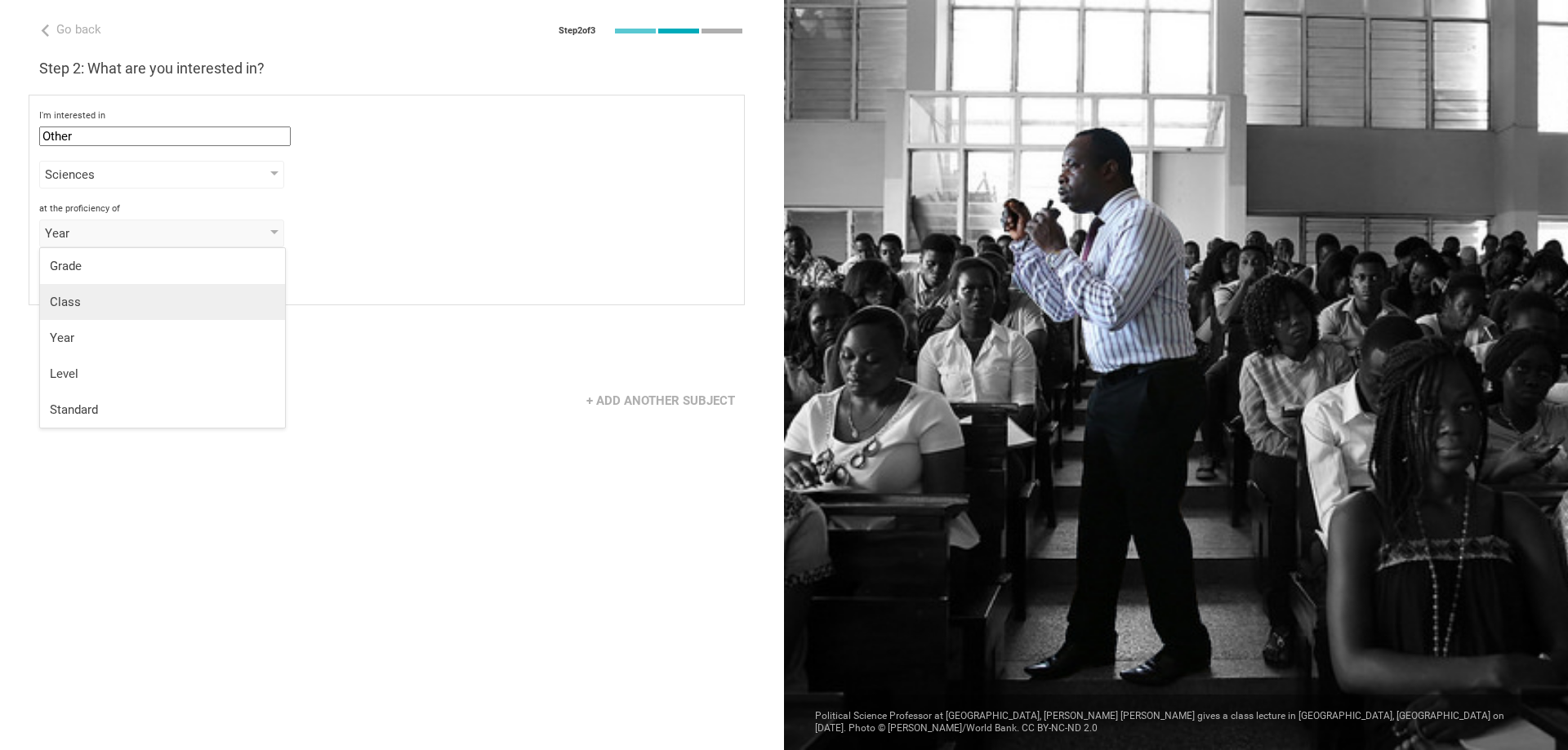
click at [179, 296] on div "Class" at bounding box center [163, 302] width 225 height 17
click at [178, 296] on div "I'm interested in Other Mathematics English (Language Arts) Science Social Stud…" at bounding box center [386, 200] width 716 height 210
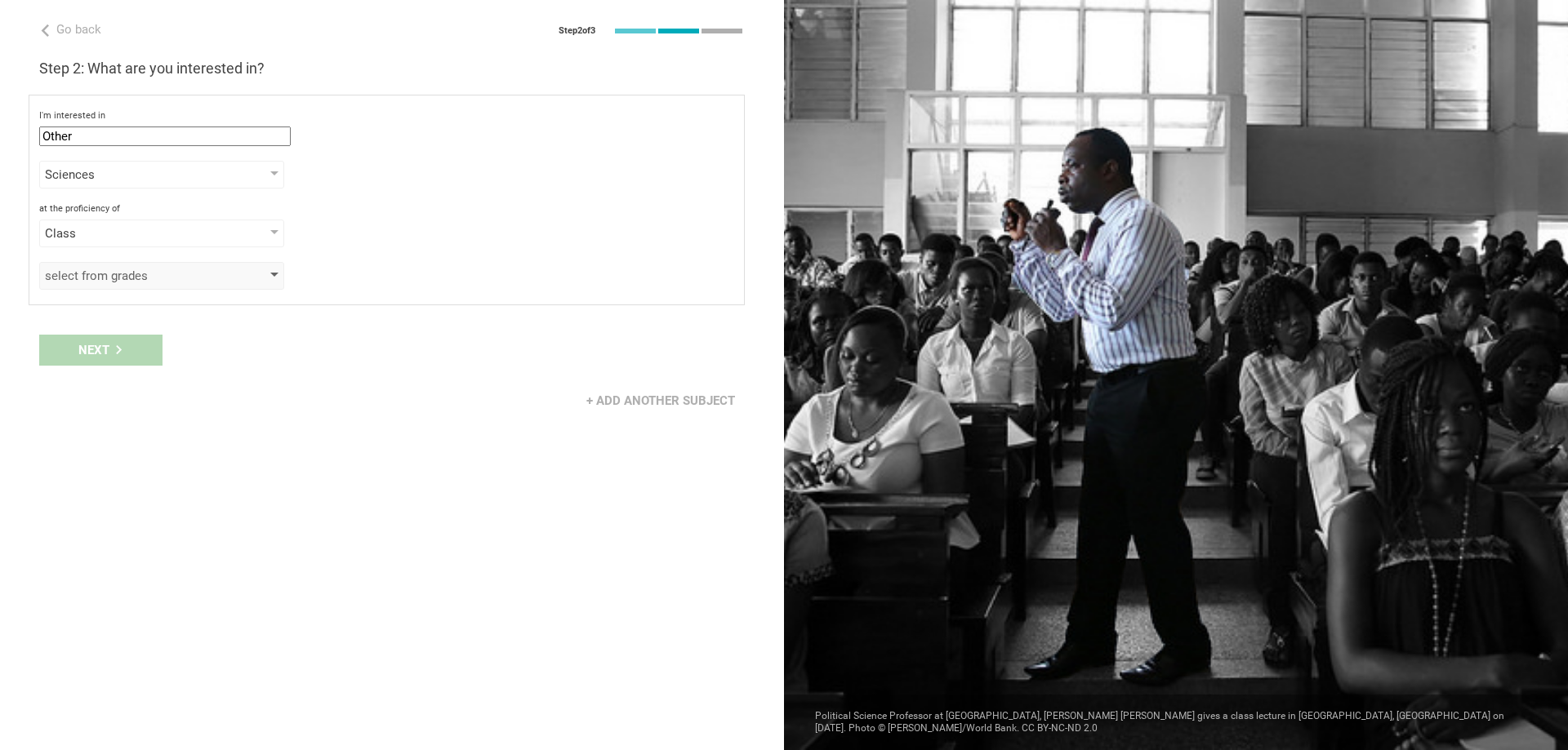
click at [182, 276] on div "select from grades" at bounding box center [138, 276] width 187 height 17
click at [191, 239] on div "Class" at bounding box center [138, 233] width 187 height 17
click at [164, 357] on li "Level" at bounding box center [162, 373] width 245 height 36
click at [164, 285] on div "select from grades" at bounding box center [162, 276] width 245 height 28
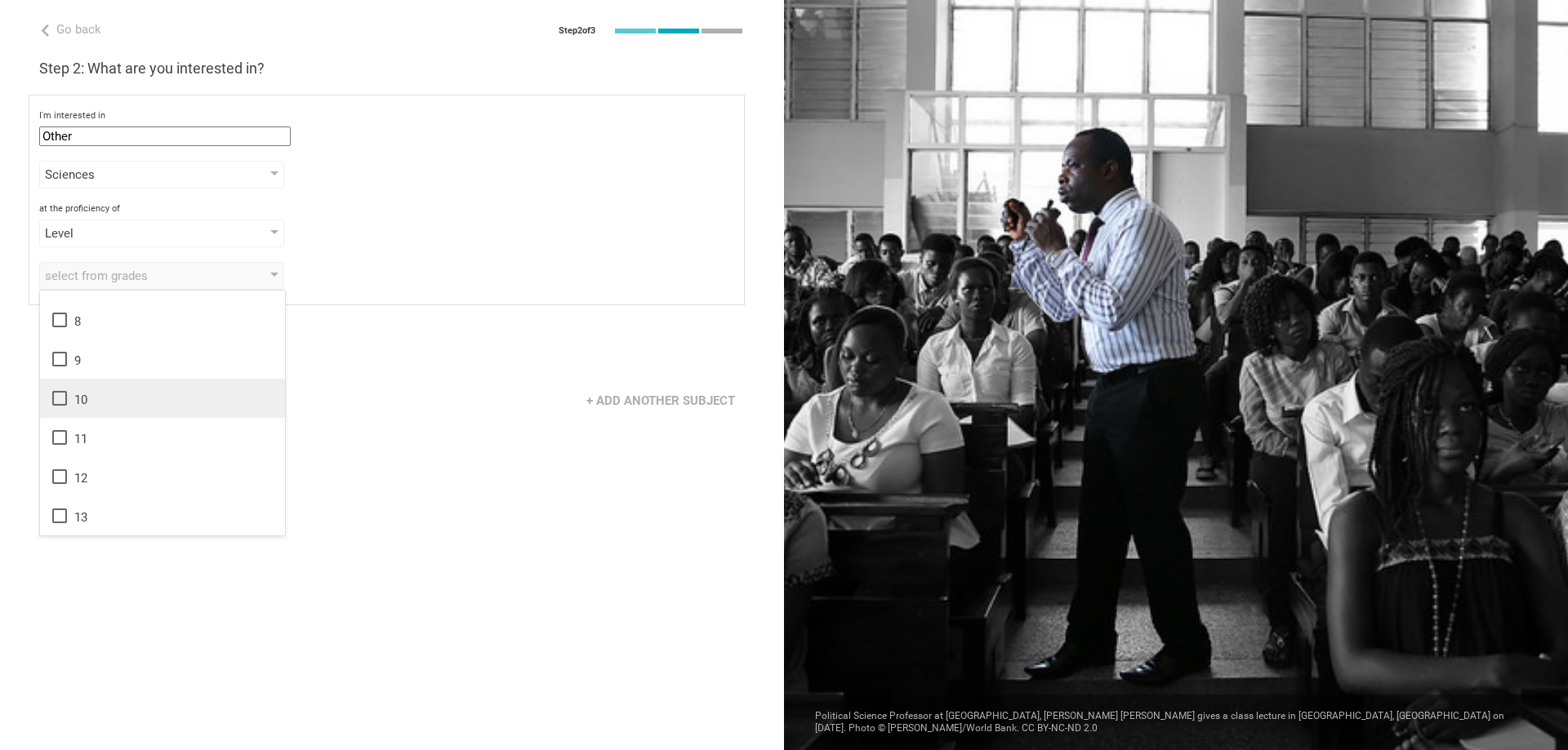
scroll to position [0, 0]
click at [156, 227] on div "Level" at bounding box center [138, 233] width 187 height 17
click at [142, 399] on li "Standard" at bounding box center [162, 409] width 245 height 36
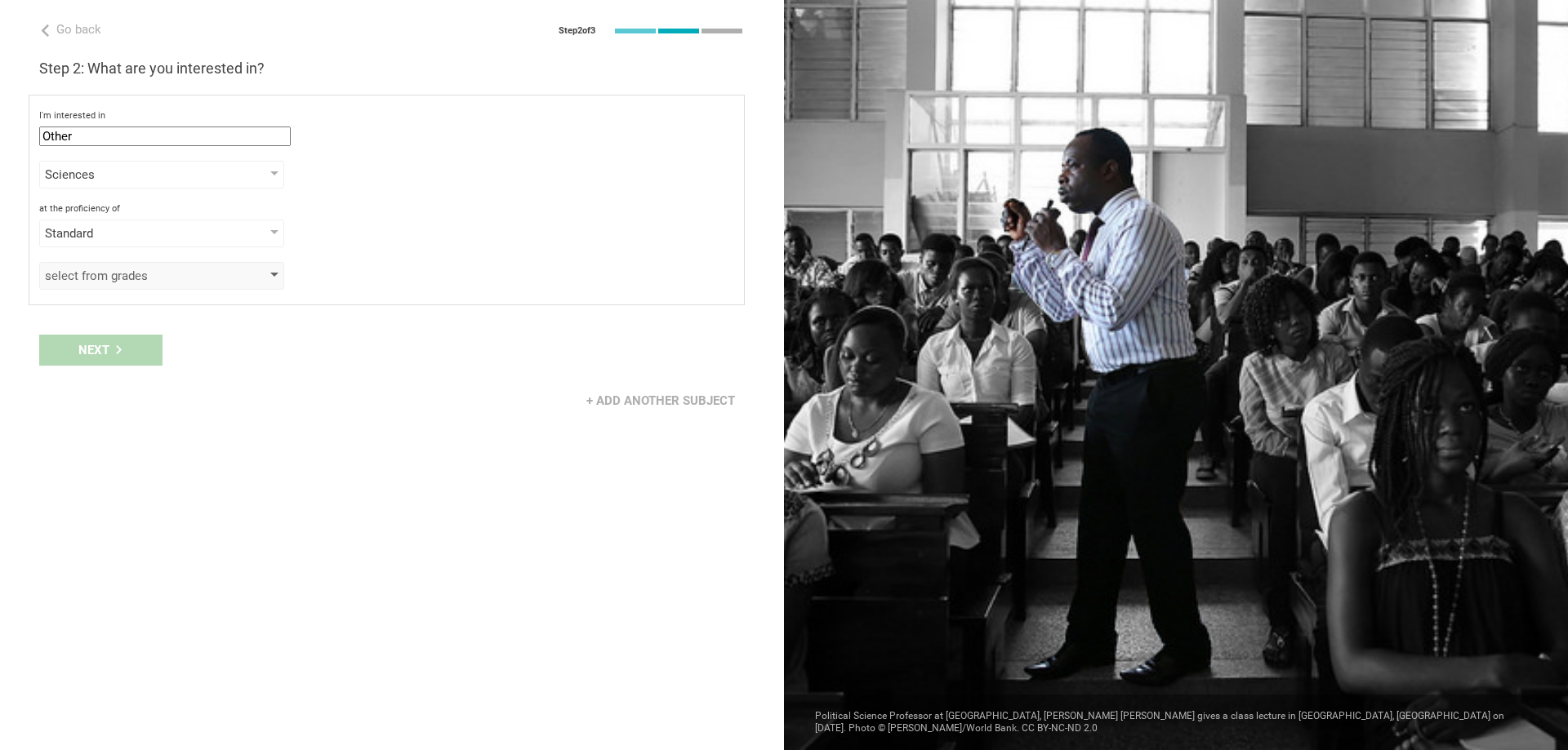
click at [147, 280] on div "select from grades" at bounding box center [138, 276] width 187 height 17
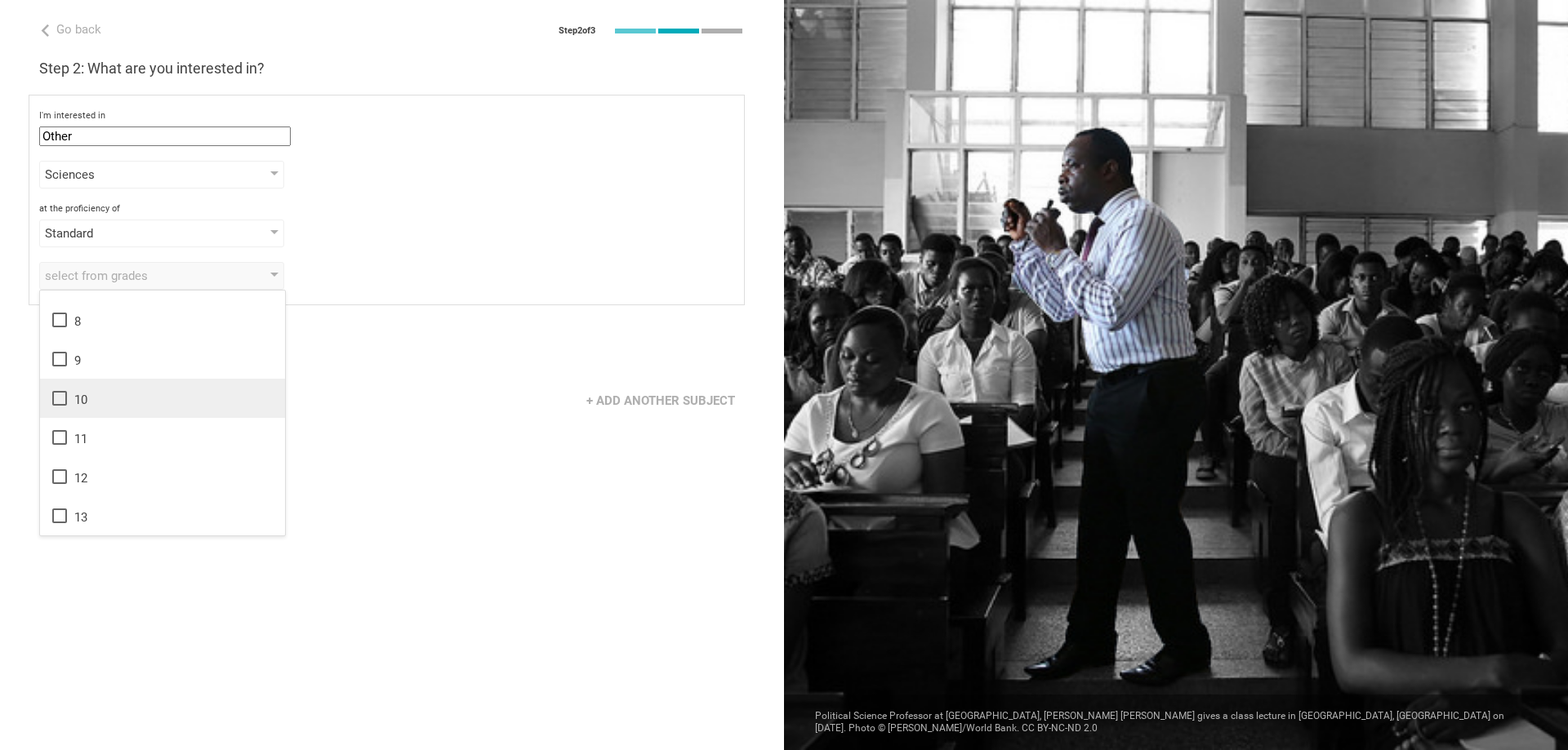
scroll to position [265, 0]
click at [354, 333] on div "Next" at bounding box center [392, 350] width 784 height 51
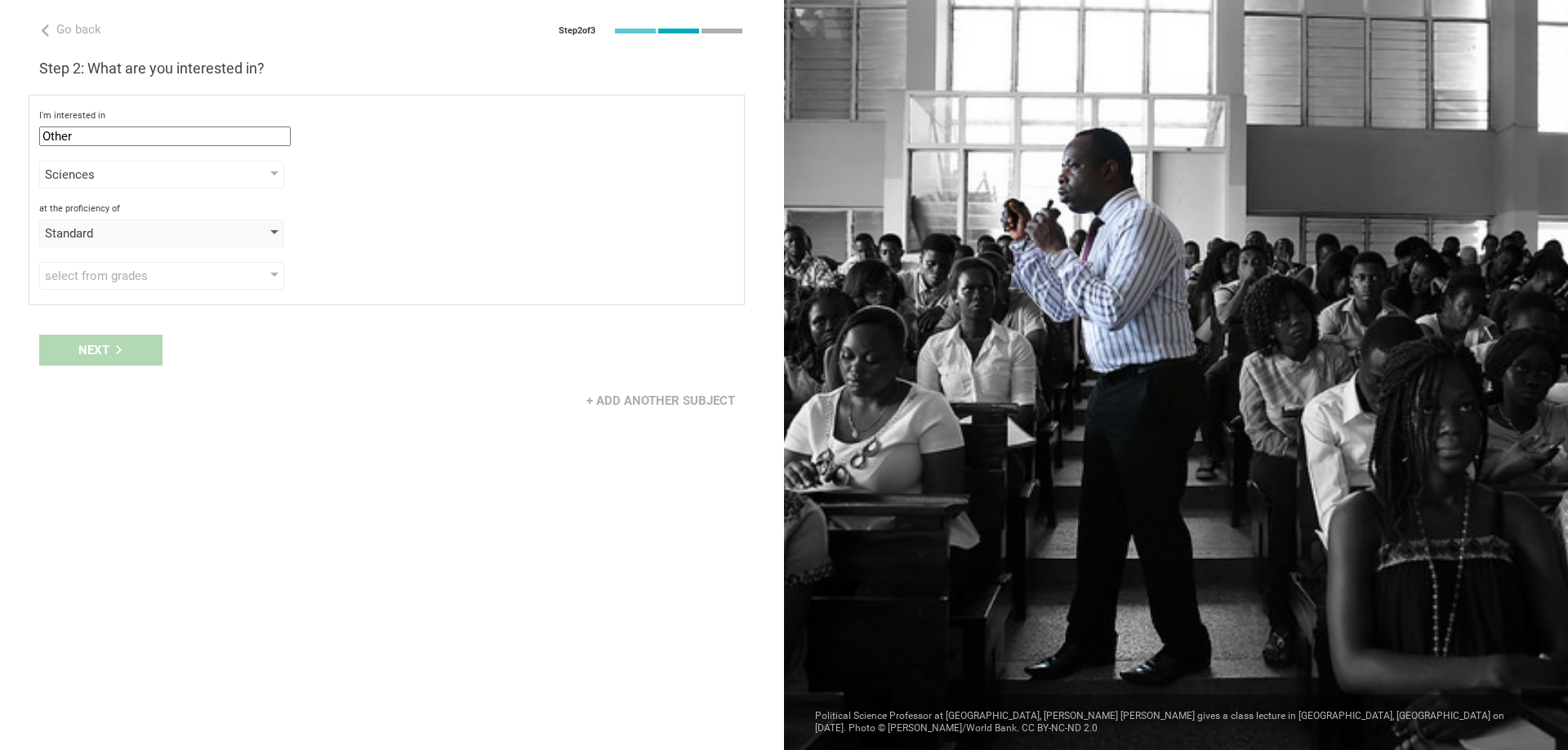
click at [170, 232] on div "Standard" at bounding box center [138, 233] width 187 height 17
click at [168, 270] on div "Grade" at bounding box center [163, 266] width 225 height 17
click at [169, 235] on div "Grade" at bounding box center [138, 233] width 187 height 17
click at [169, 265] on div "Grade" at bounding box center [163, 266] width 225 height 17
click at [170, 283] on div "select from grades" at bounding box center [138, 276] width 187 height 17
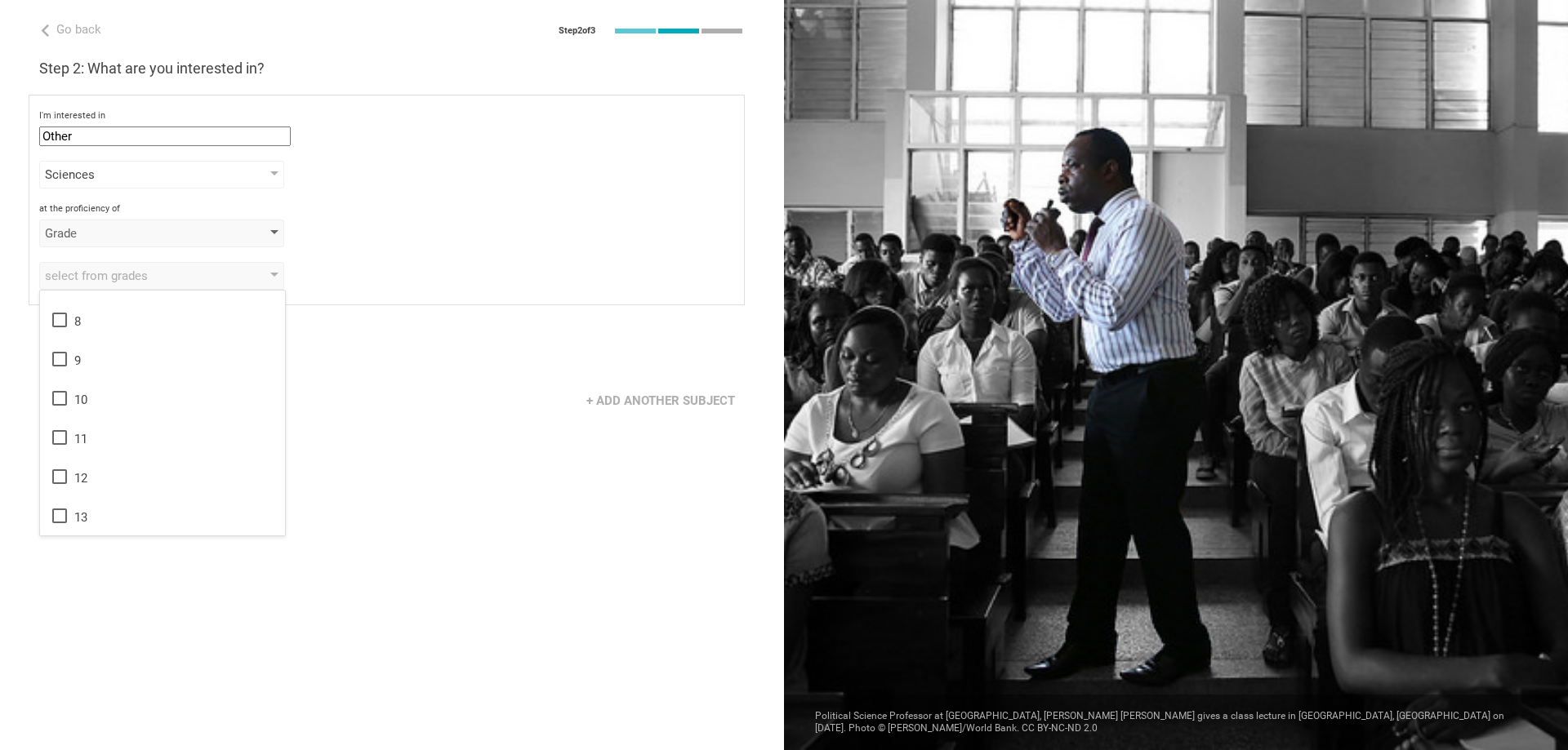
click at [171, 239] on div "Grade" at bounding box center [138, 233] width 187 height 17
click at [164, 298] on div "Class" at bounding box center [163, 302] width 225 height 17
click at [165, 276] on div "select from grades" at bounding box center [138, 276] width 187 height 17
click at [140, 506] on li "13" at bounding box center [162, 516] width 245 height 40
click at [344, 457] on div "Go back Step 2 of 3 Welcome, Office of Medical Education! You are almost all se…" at bounding box center [392, 375] width 784 height 750
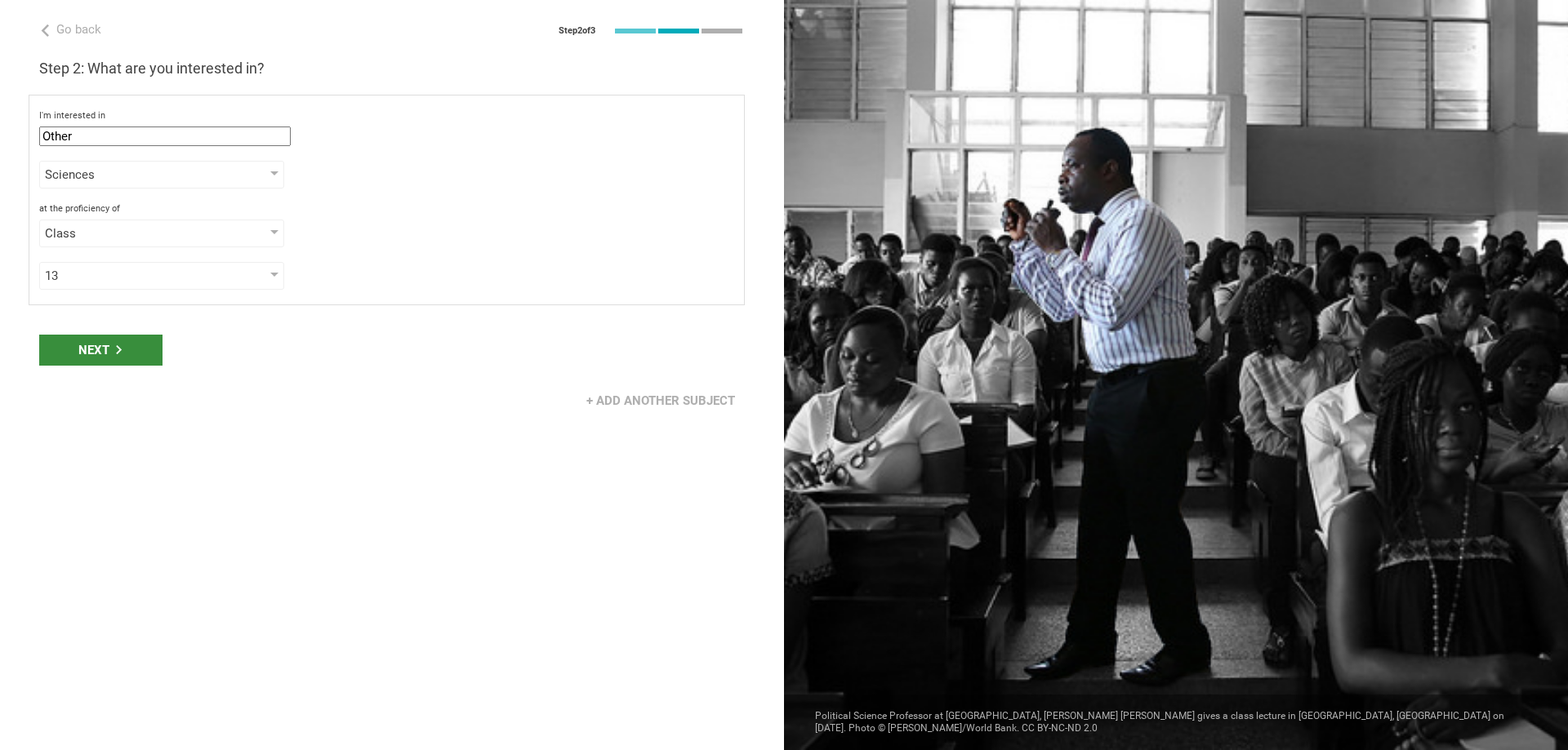
click at [86, 349] on div "Next" at bounding box center [101, 349] width 123 height 31
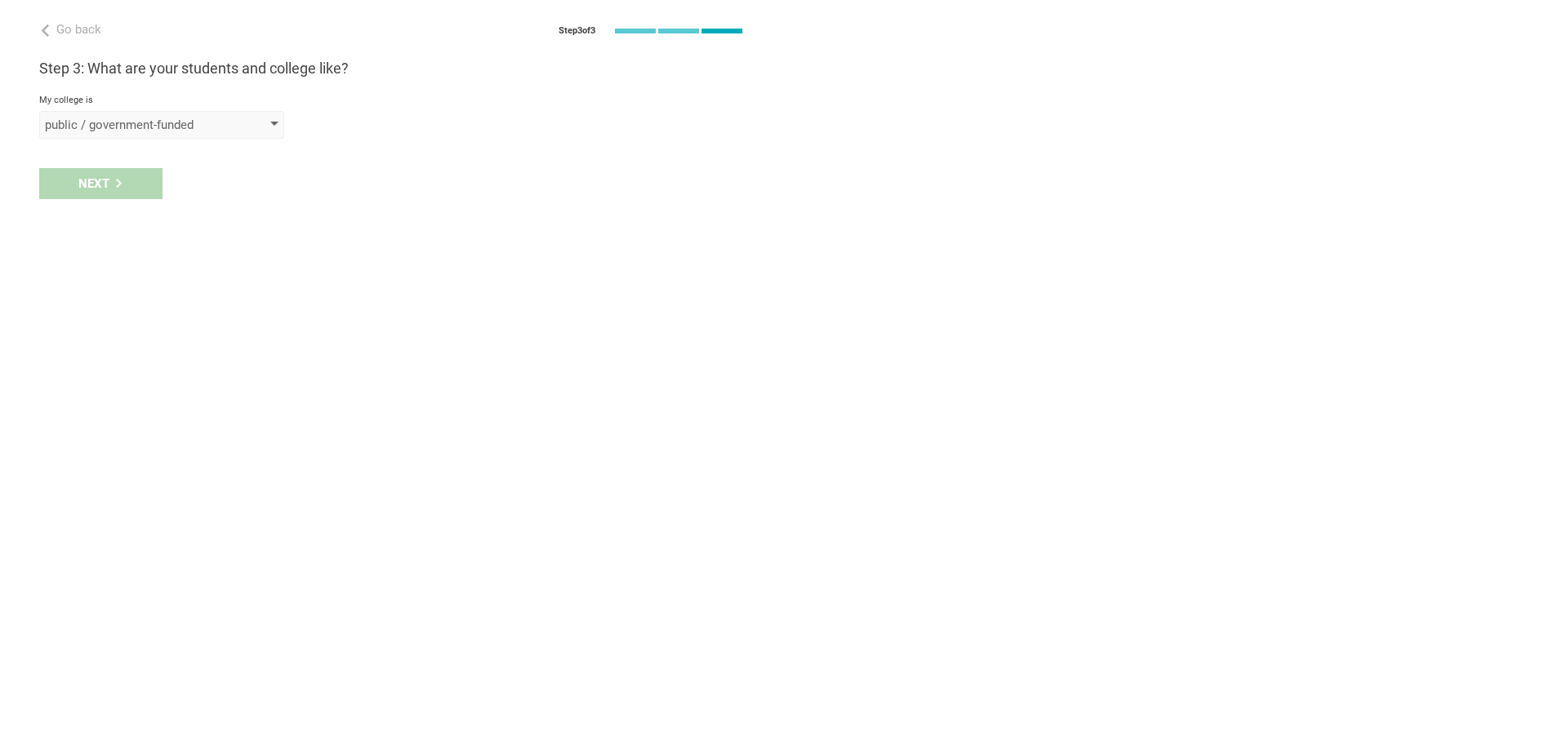
click at [205, 124] on div "public / government-funded" at bounding box center [138, 125] width 187 height 17
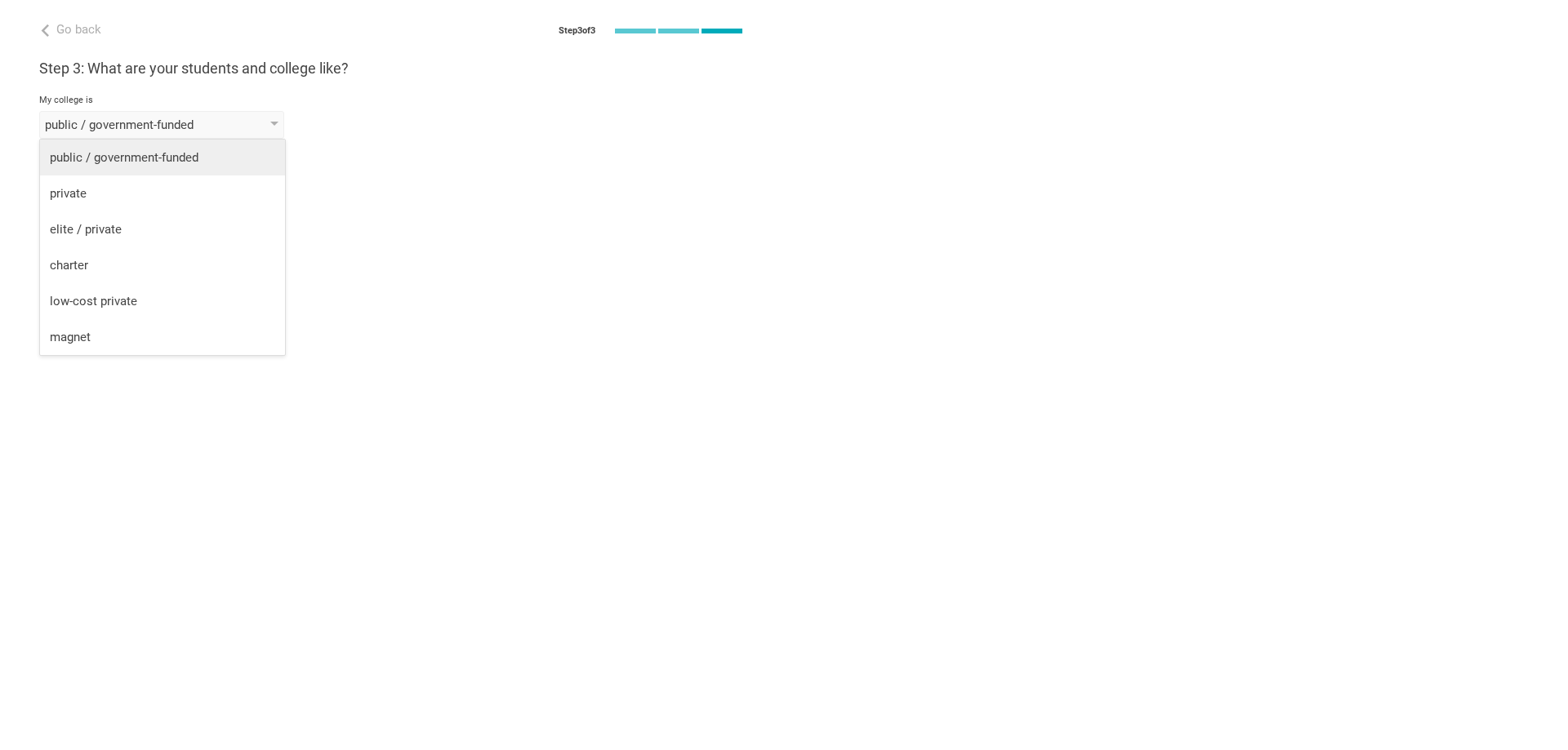
click at [188, 165] on div "public / government-funded" at bounding box center [163, 158] width 225 height 17
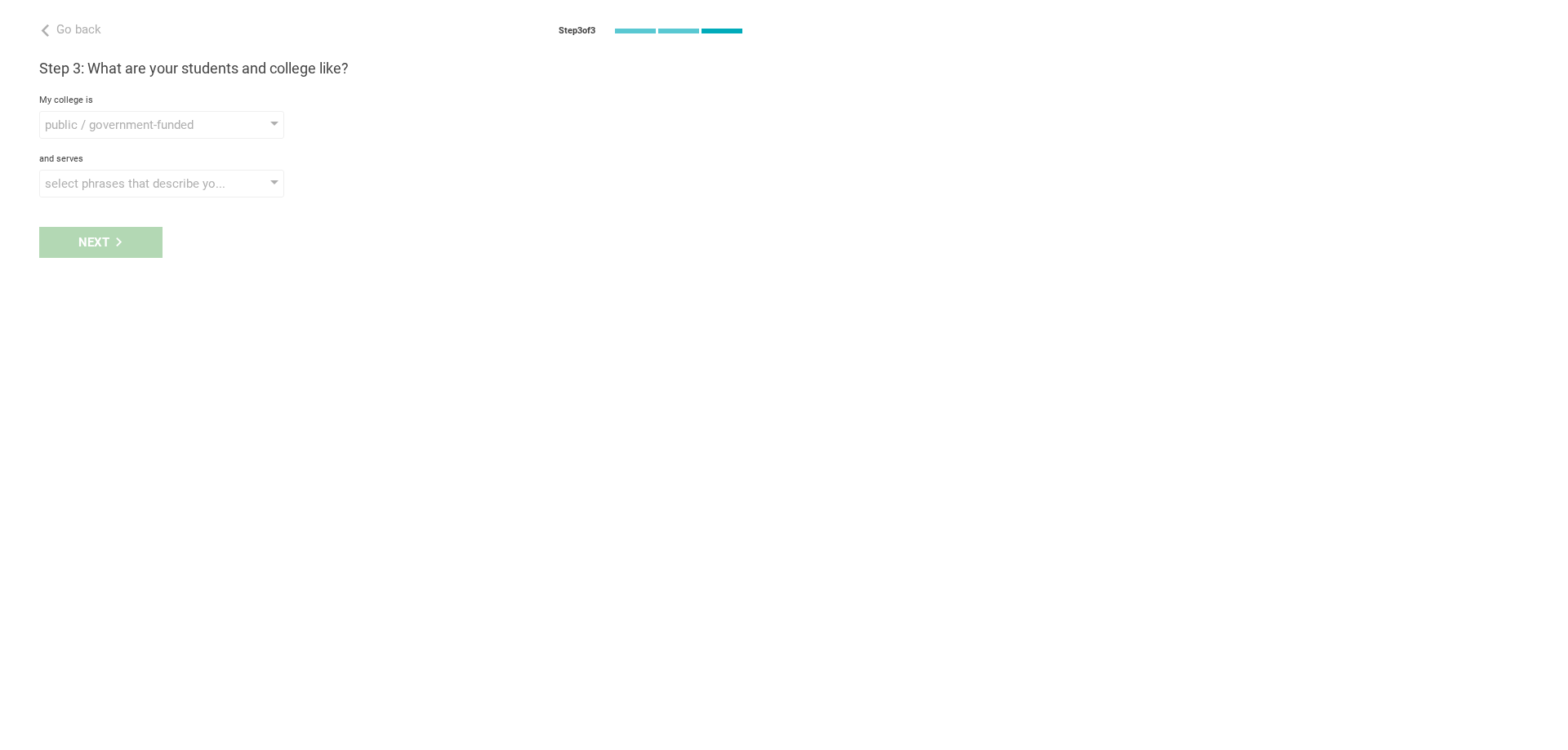
click at [121, 228] on div "Next" at bounding box center [392, 243] width 784 height 51
click at [131, 187] on div "select phrases that describe your student population" at bounding box center [138, 183] width 187 height 17
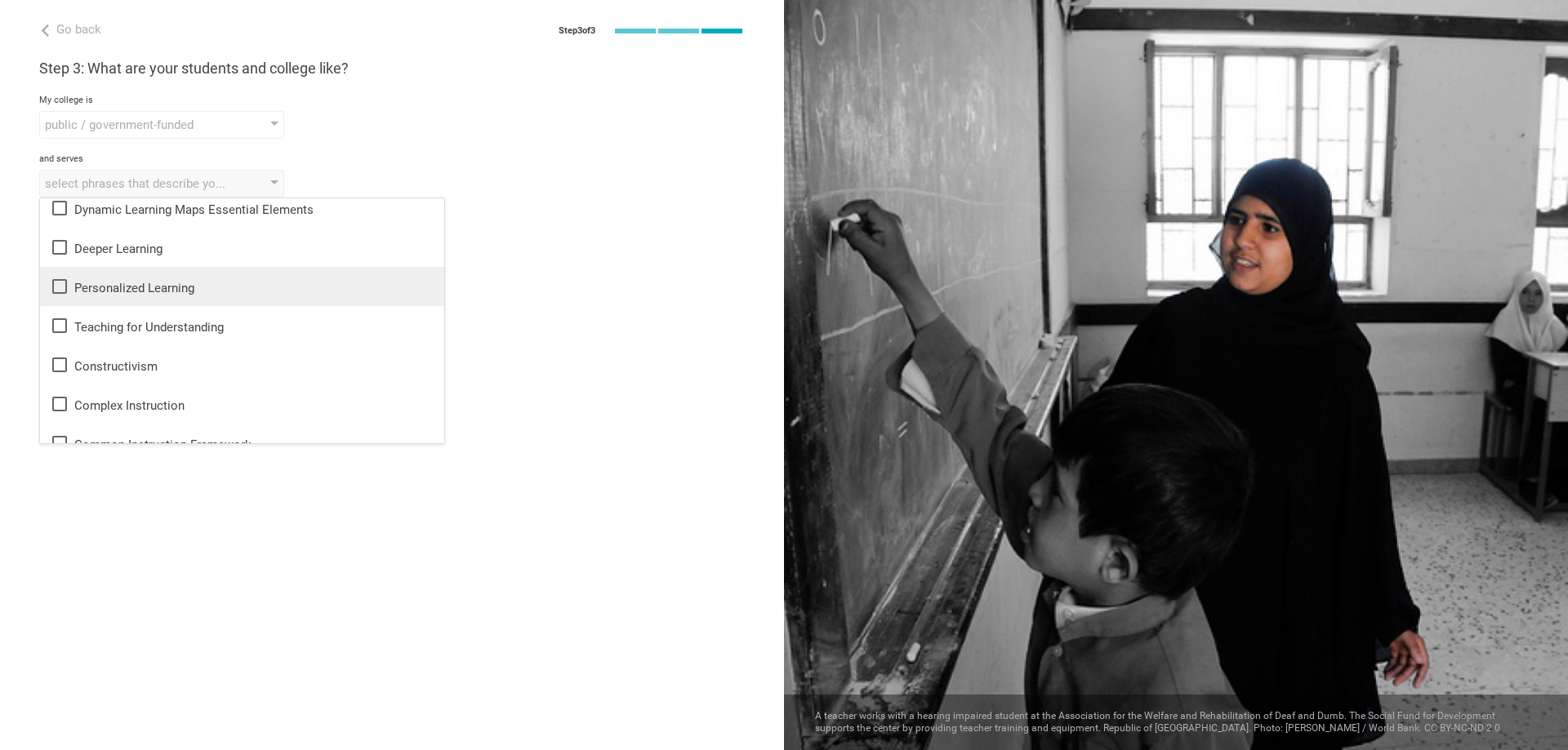
scroll to position [0, 0]
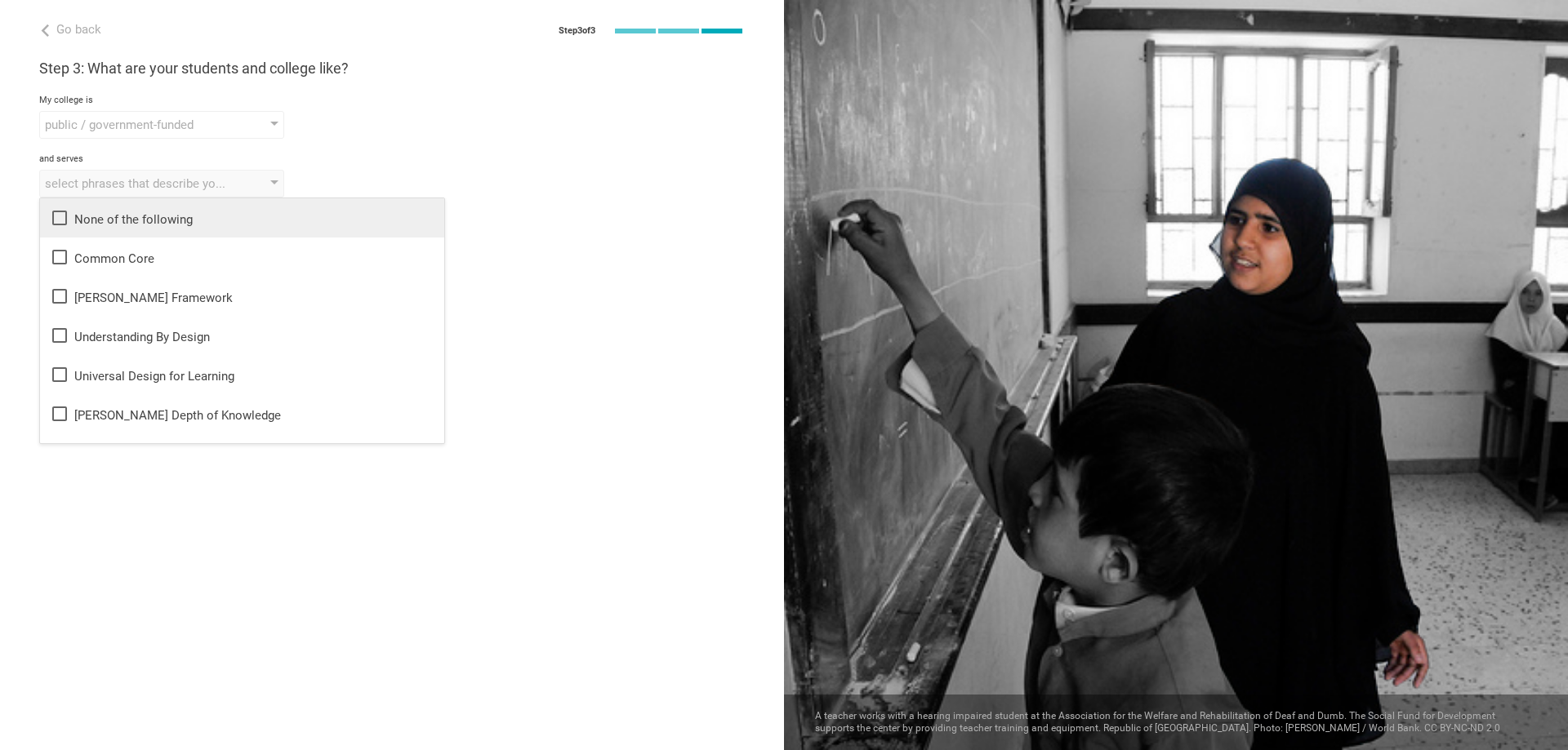
click at [170, 221] on div "None of the following" at bounding box center [242, 218] width 385 height 19
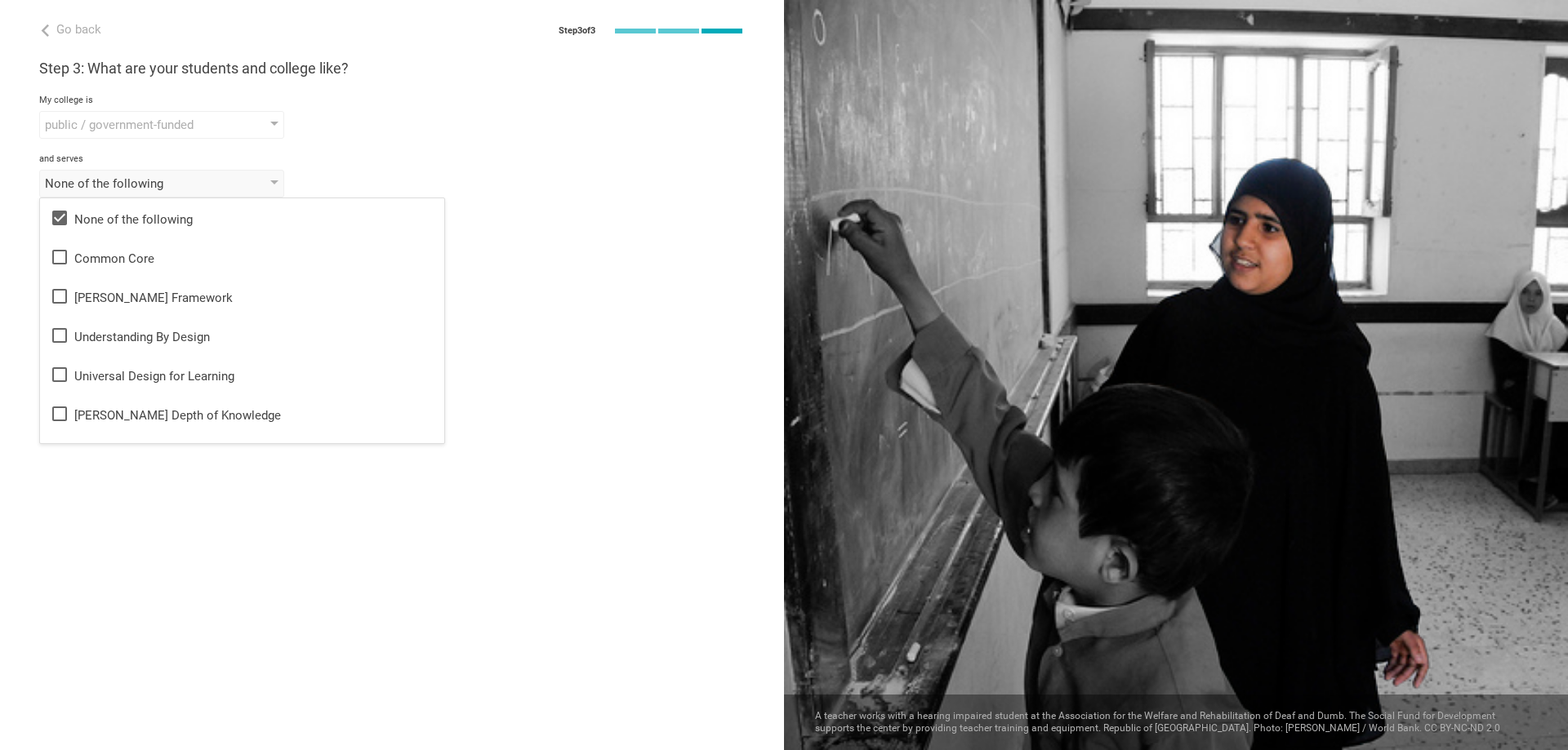
click at [509, 288] on div "Go back Step 3 of 3 Welcome, Office of Medical Education! You are almost all se…" at bounding box center [392, 375] width 784 height 750
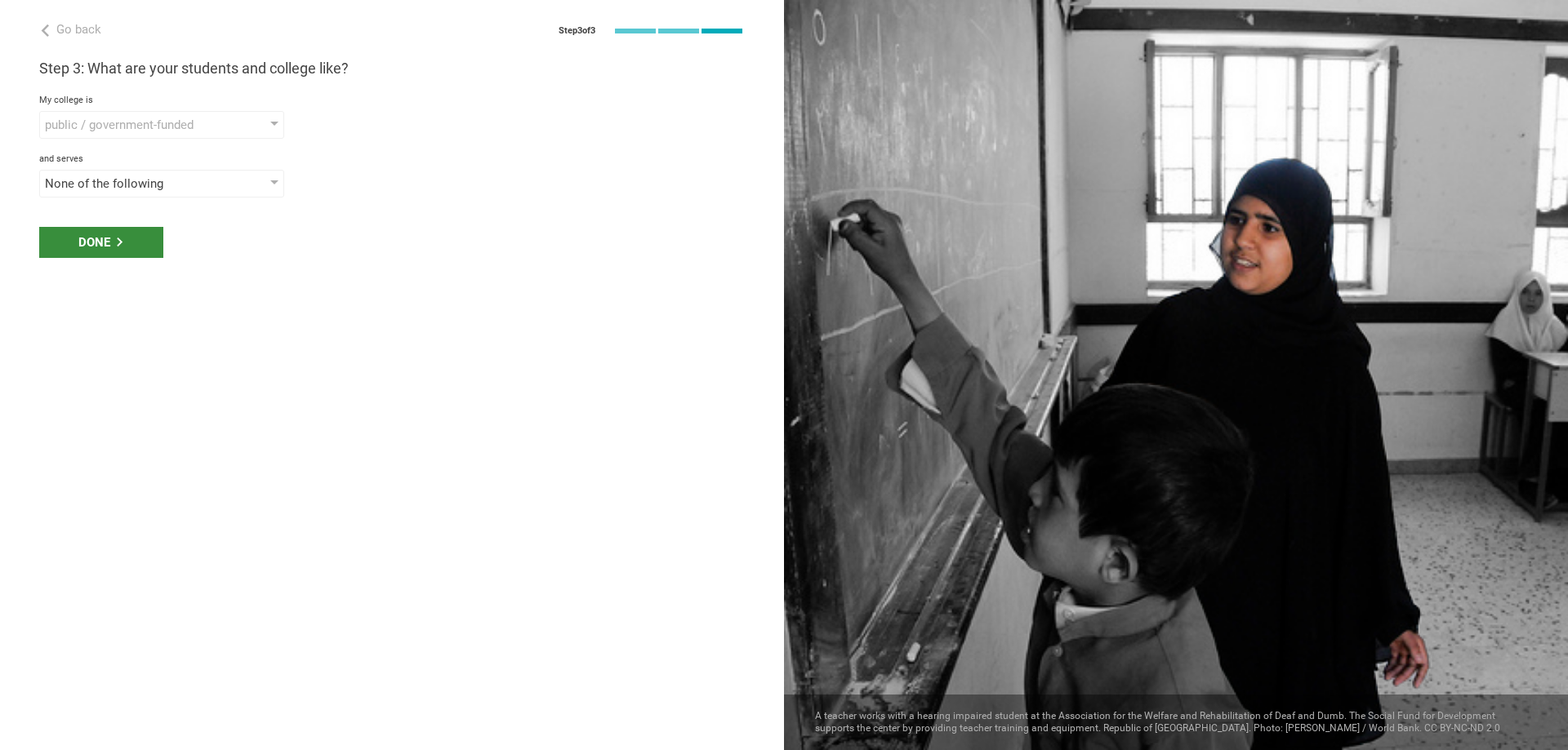
click at [128, 235] on div "Done" at bounding box center [101, 242] width 124 height 31
